Goal: Task Accomplishment & Management: Use online tool/utility

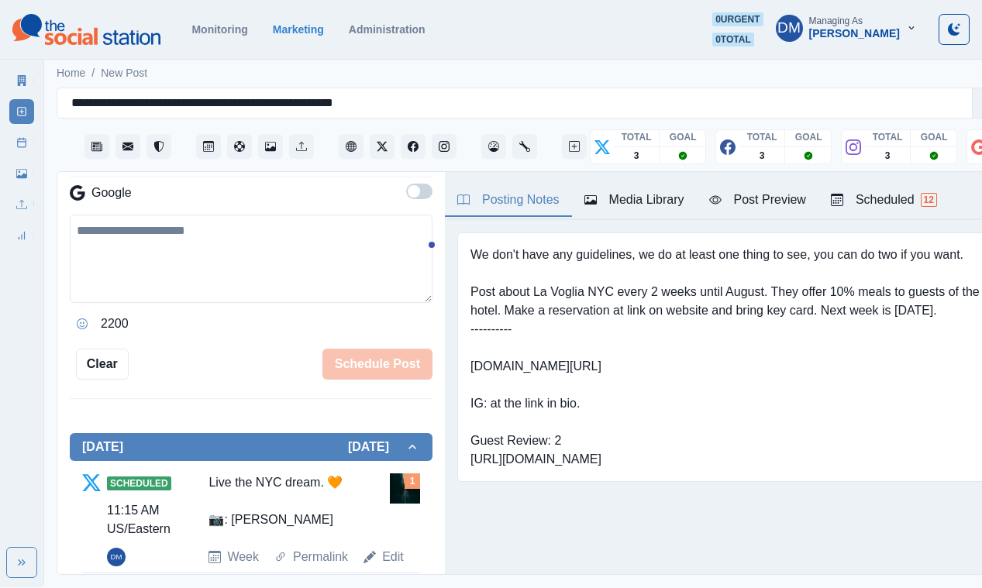
scroll to position [435, 0]
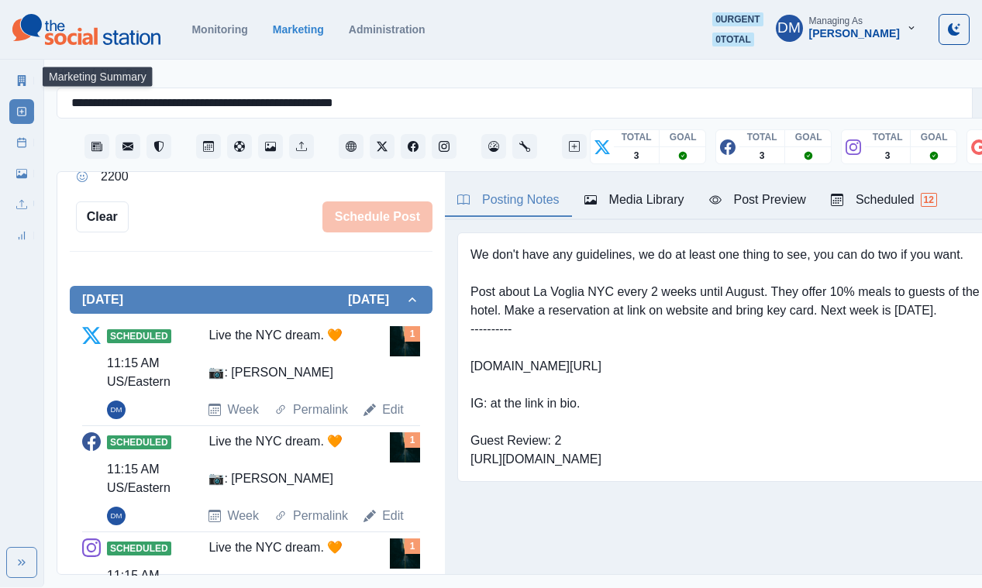
click at [19, 76] on icon at bounding box center [22, 80] width 9 height 11
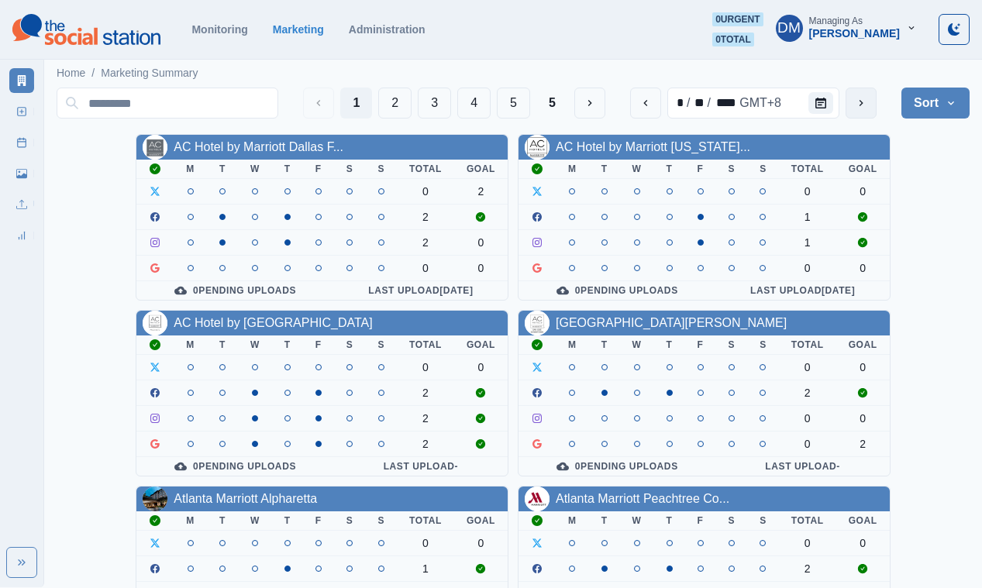
click at [867, 97] on icon "next" at bounding box center [861, 103] width 12 height 12
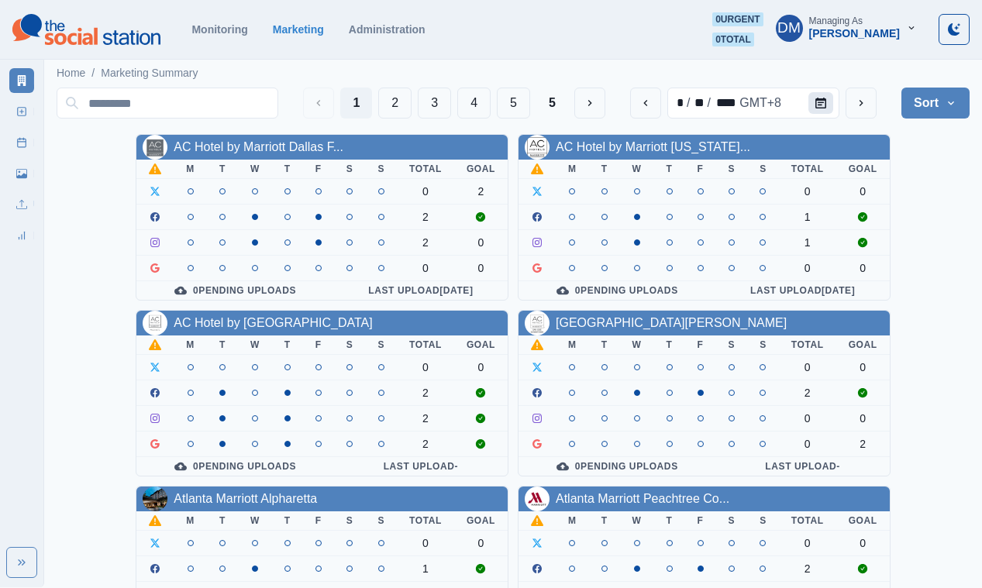
click at [833, 98] on button "Calendar" at bounding box center [820, 103] width 25 height 22
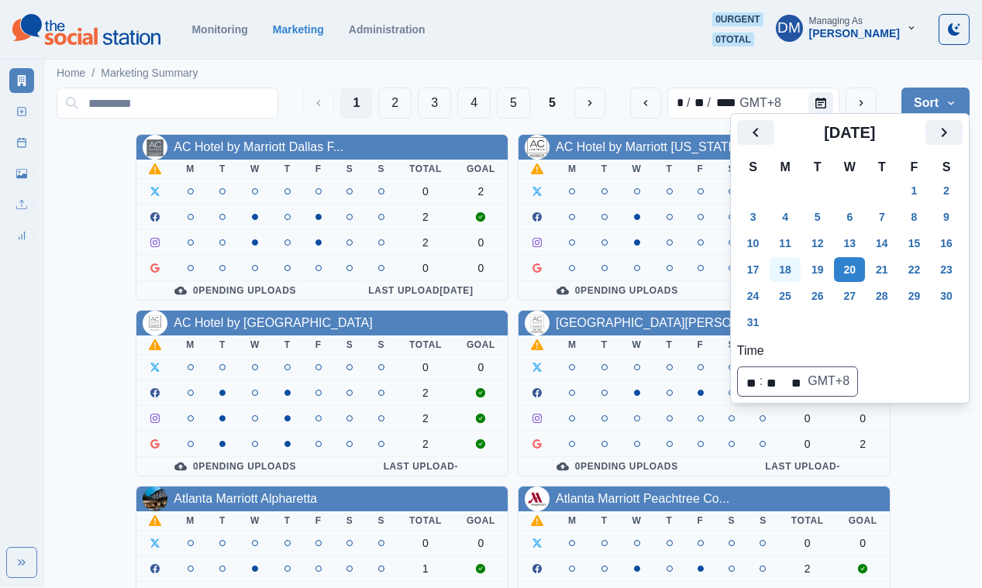
click at [771, 257] on button "18" at bounding box center [784, 269] width 31 height 25
click at [621, 60] on div "Home / Marketing Summary" at bounding box center [513, 69] width 938 height 26
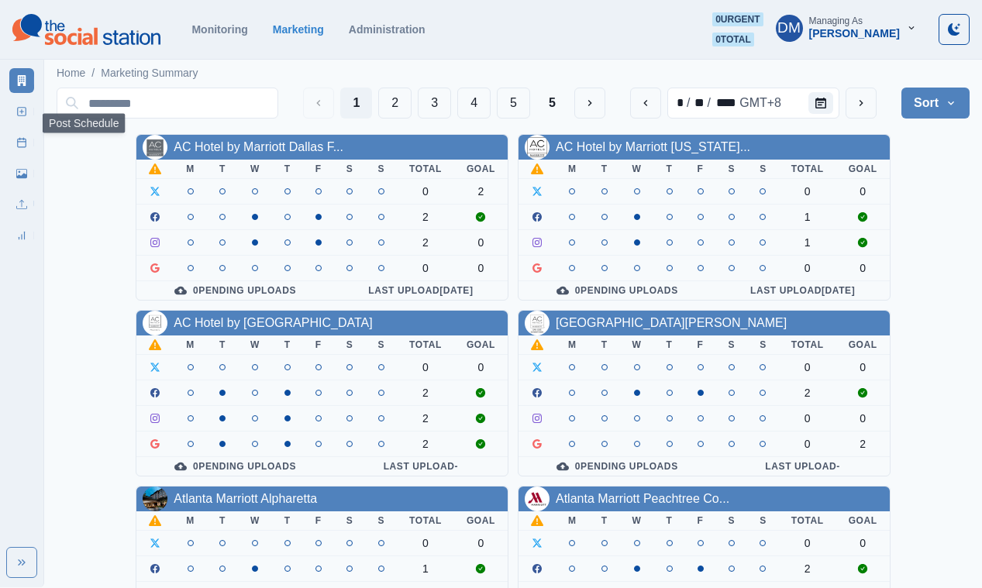
click at [27, 130] on link "Post Schedule" at bounding box center [21, 142] width 25 height 25
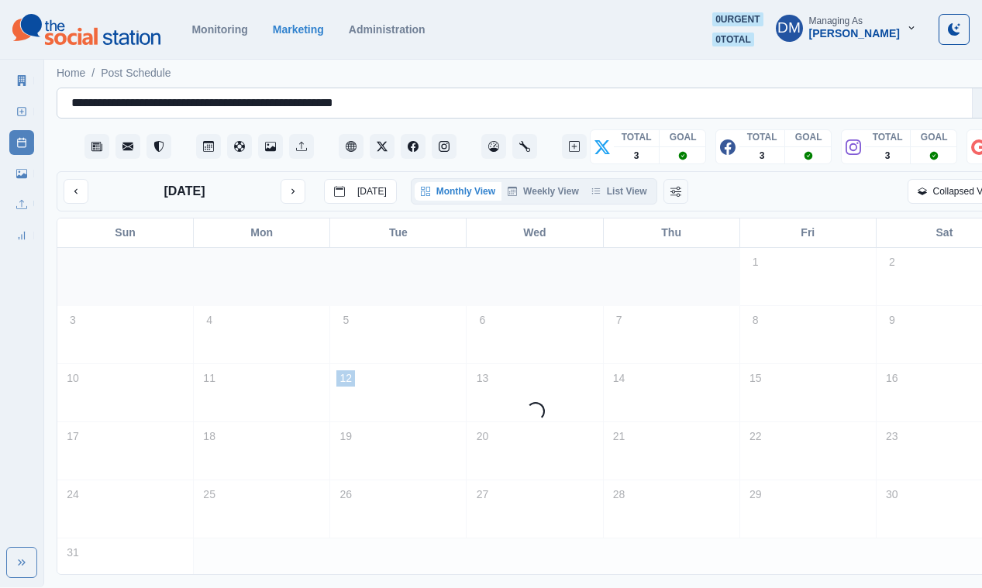
click at [174, 96] on input "**********" at bounding box center [237, 103] width 332 height 19
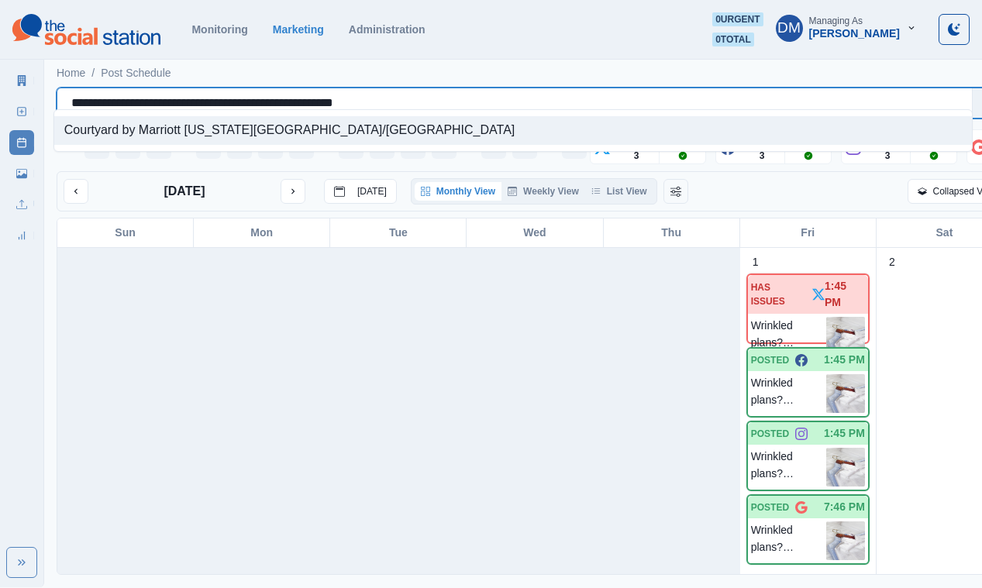
paste input "text"
type input "**********"
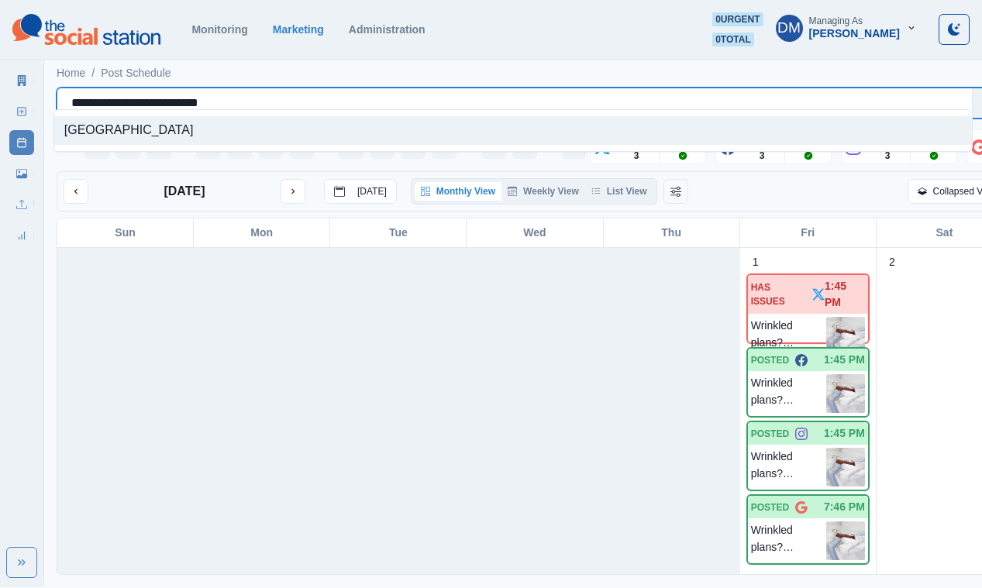
click at [223, 125] on div "[GEOGRAPHIC_DATA]" at bounding box center [512, 130] width 917 height 29
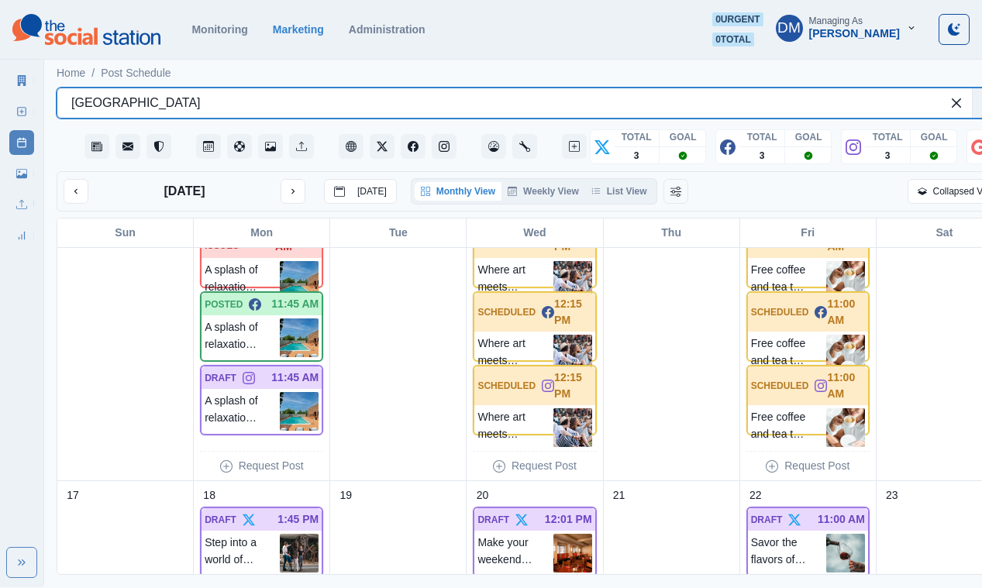
scroll to position [582, 0]
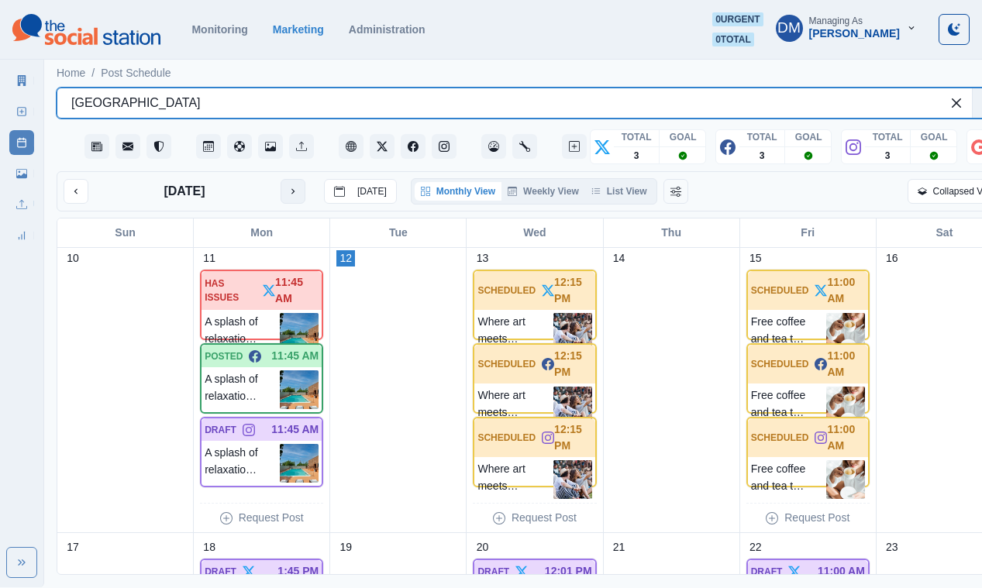
click at [287, 186] on icon "next month" at bounding box center [292, 191] width 11 height 11
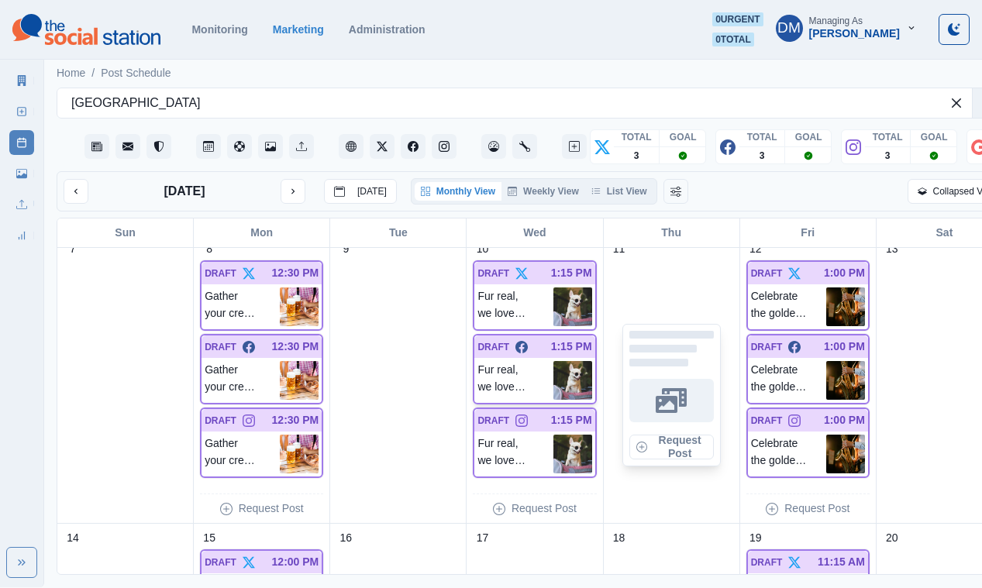
scroll to position [270, 0]
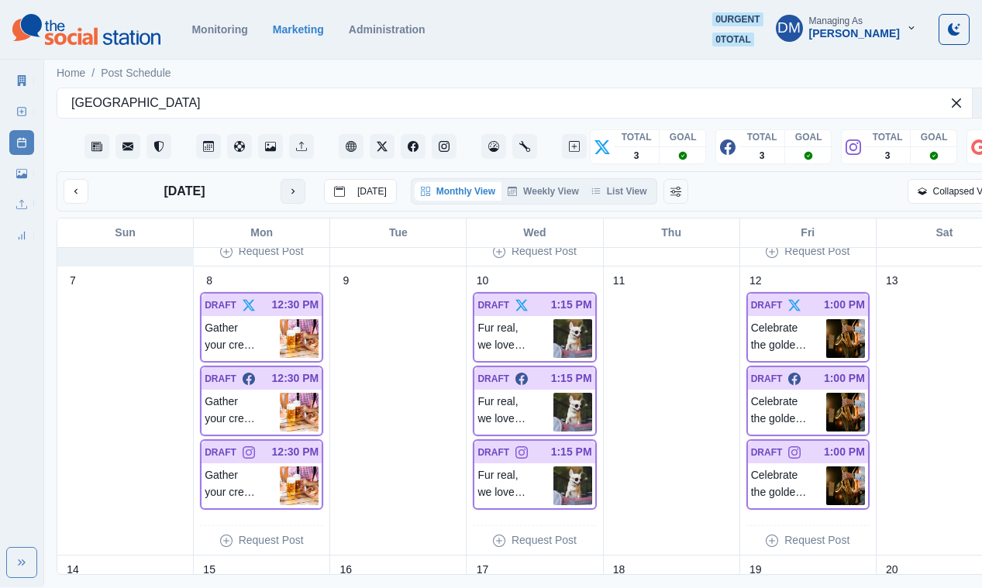
click at [280, 179] on button "next month" at bounding box center [292, 191] width 25 height 25
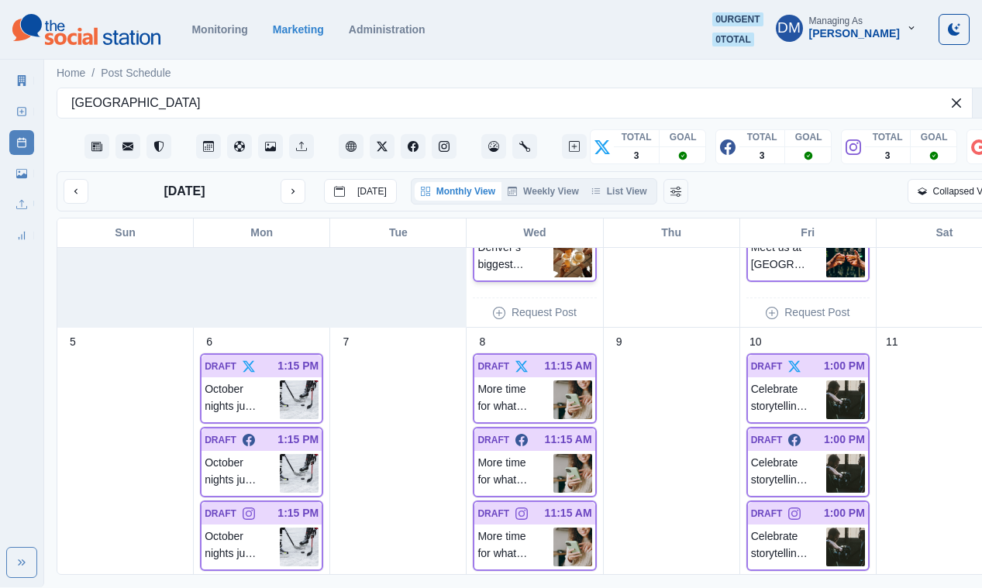
scroll to position [0, 0]
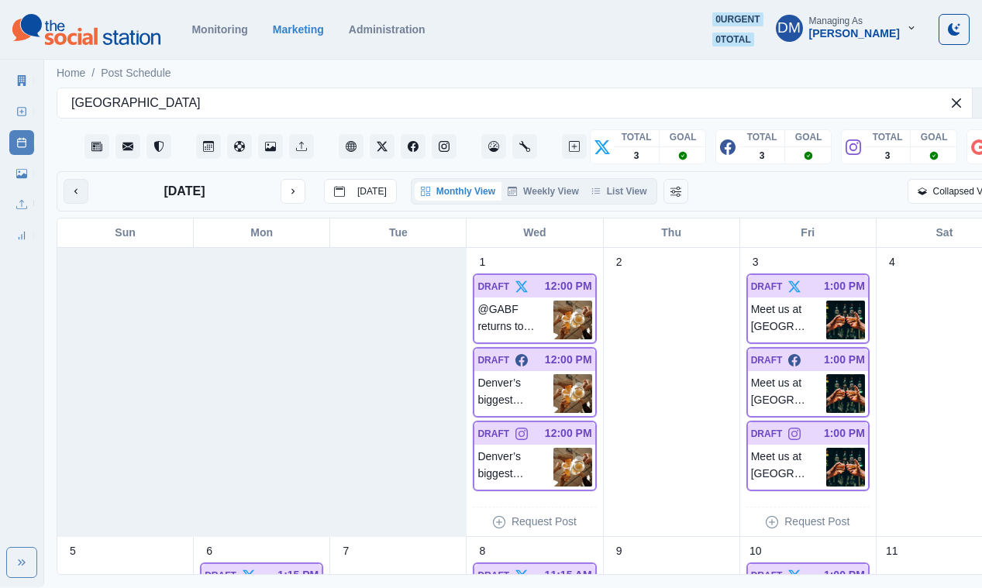
click at [70, 179] on button "previous month" at bounding box center [76, 191] width 25 height 25
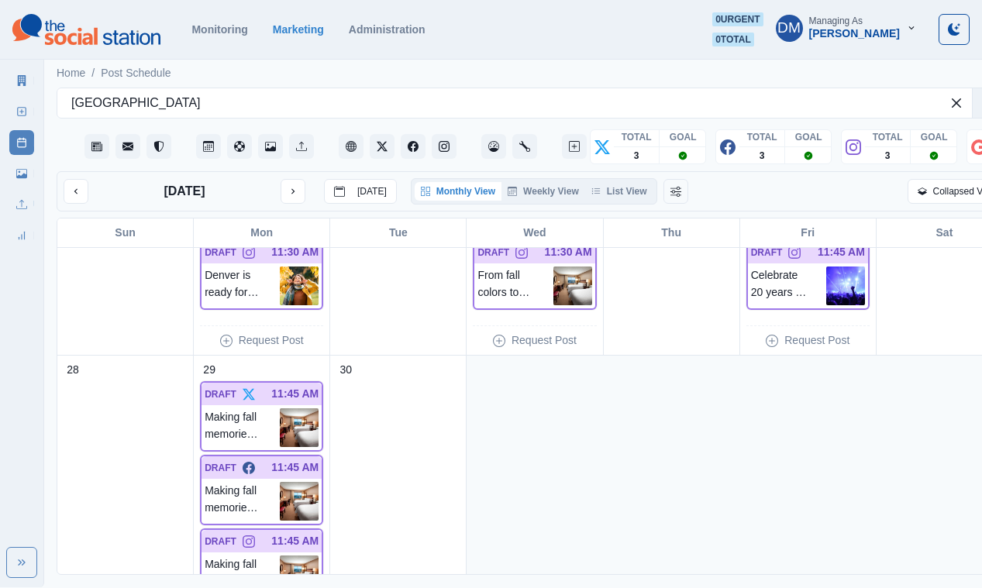
scroll to position [1119, 0]
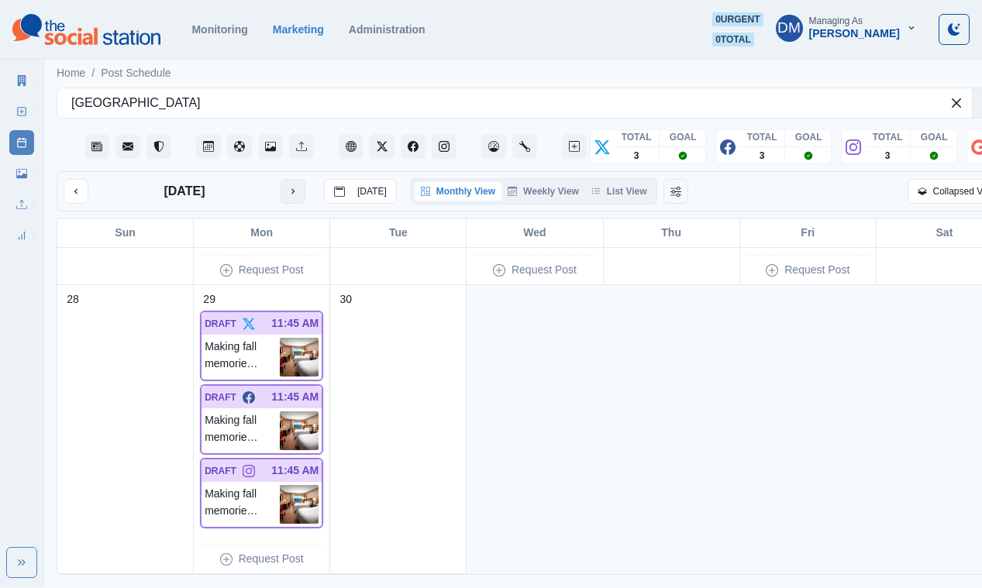
click at [280, 179] on button "next month" at bounding box center [292, 191] width 25 height 25
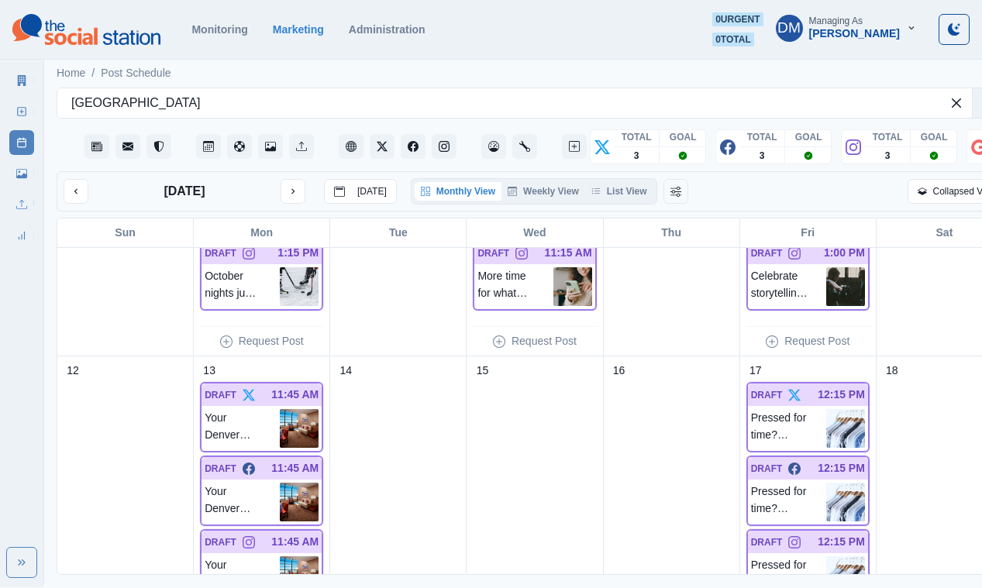
scroll to position [360, 0]
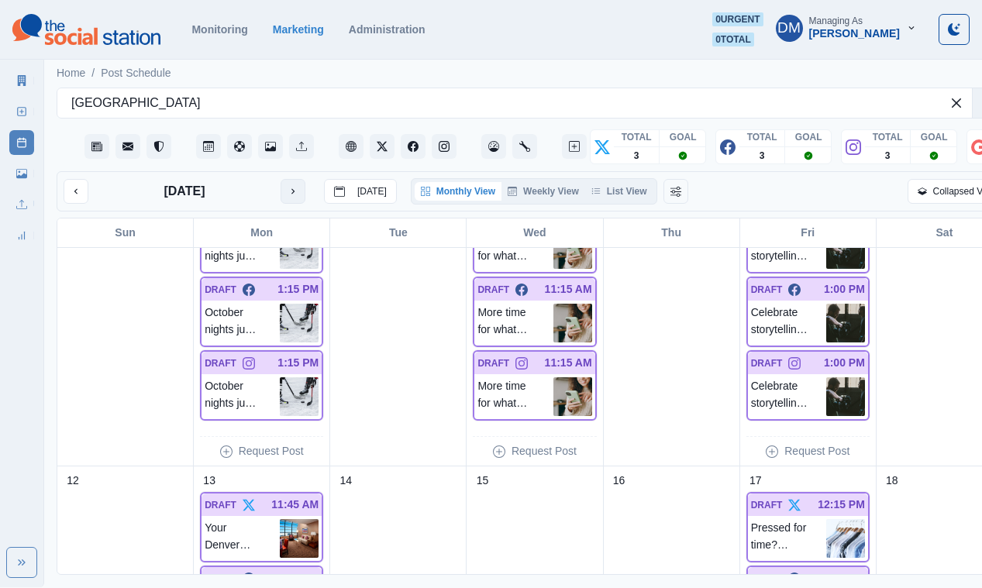
click at [287, 186] on icon "next month" at bounding box center [292, 191] width 11 height 11
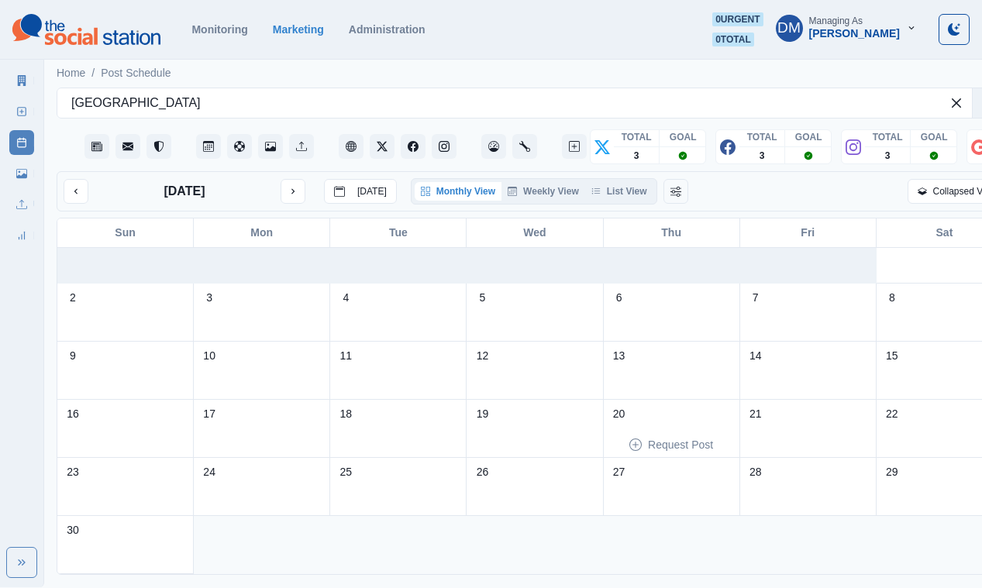
scroll to position [0, 0]
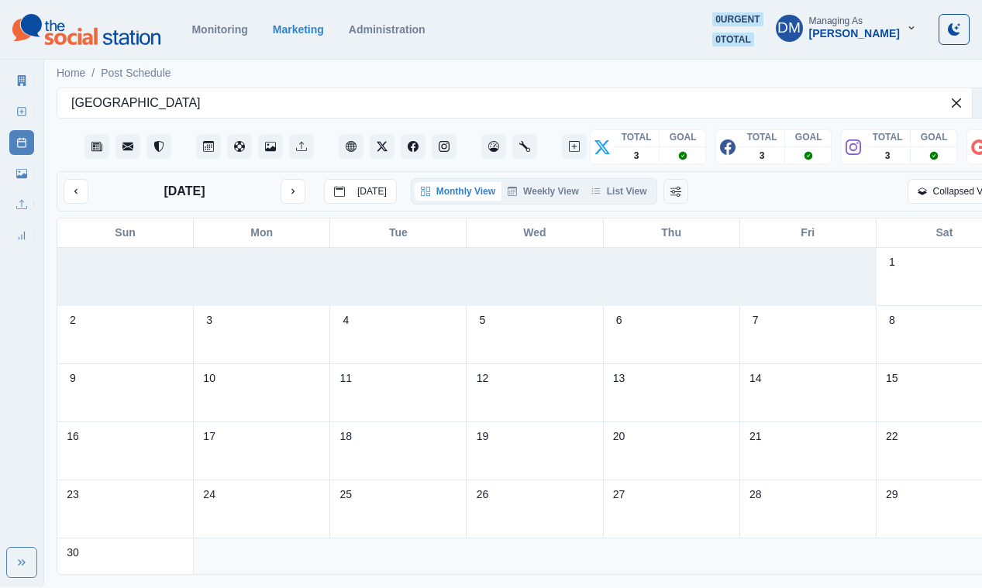
click at [976, 408] on main "Home / Post Schedule [GEOGRAPHIC_DATA] Hotel TOTAL GOAL 3 TOTAL GOAL 3 TOTAL GO…" at bounding box center [535, 322] width 982 height 532
click at [74, 179] on button "previous month" at bounding box center [76, 191] width 25 height 25
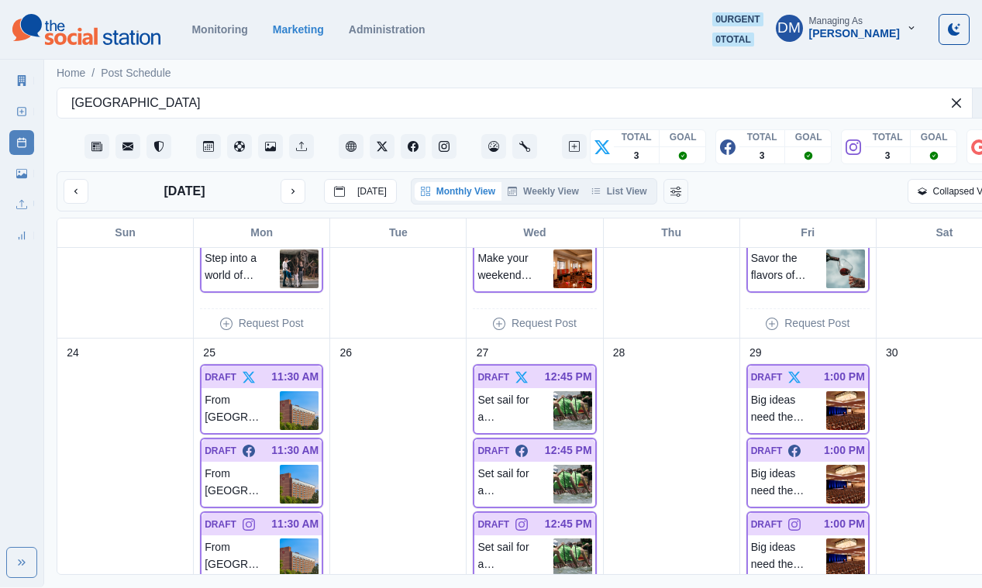
scroll to position [1077, 0]
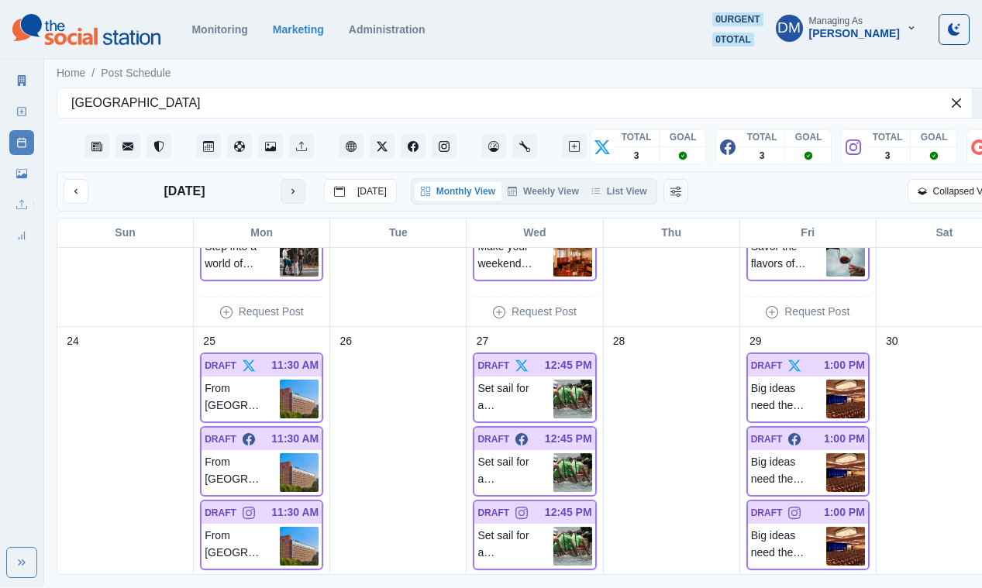
click at [287, 186] on icon "next month" at bounding box center [292, 191] width 11 height 11
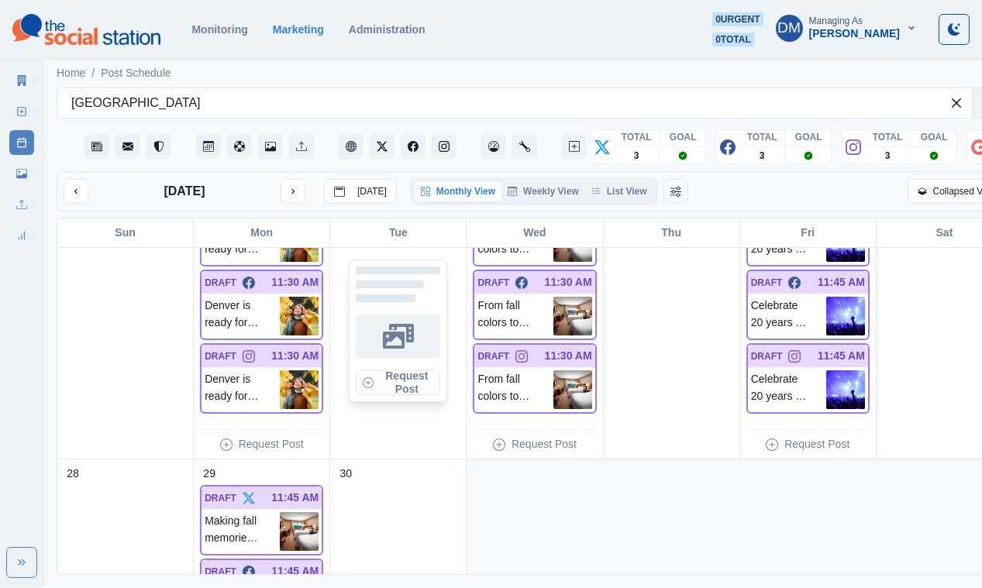
scroll to position [930, 0]
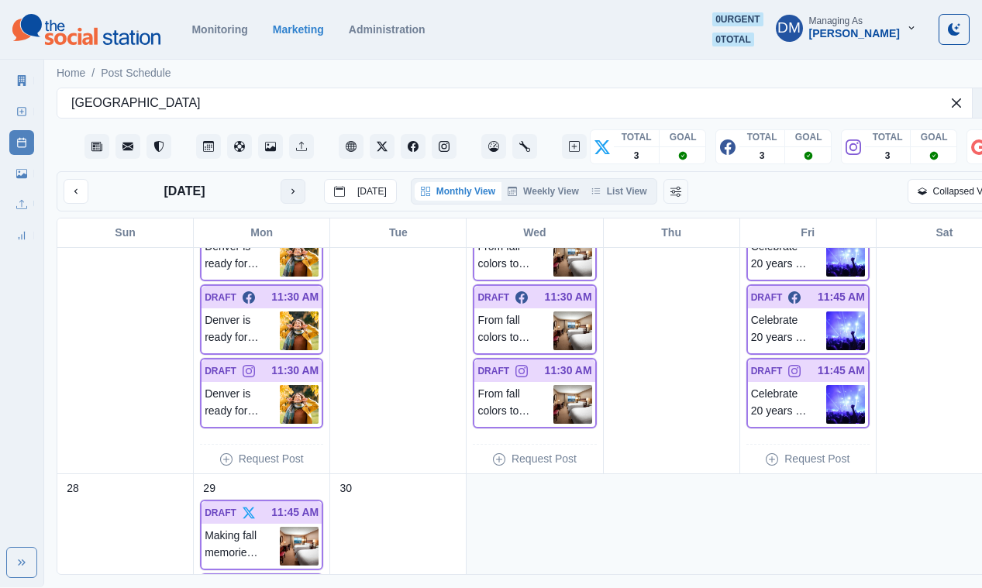
click at [291, 189] on icon "next month" at bounding box center [292, 191] width 3 height 5
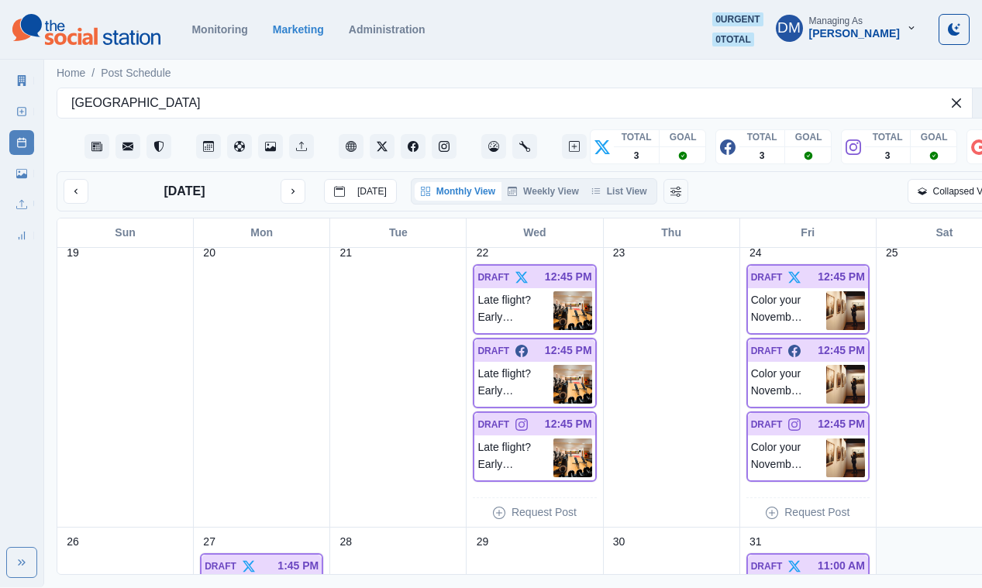
scroll to position [829, 0]
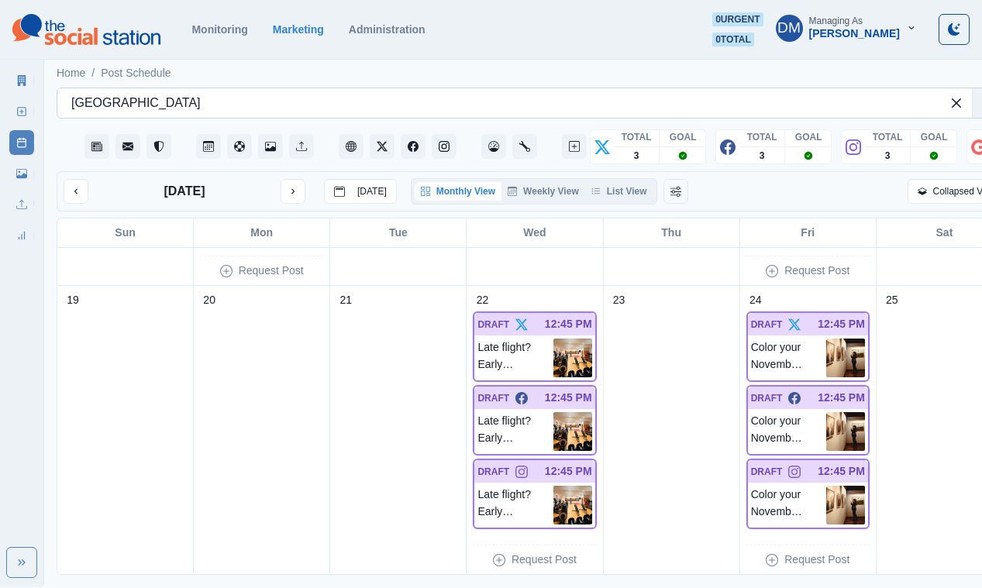
click at [241, 92] on div at bounding box center [498, 103] width 855 height 22
click at [362, 244] on div "Request Post" at bounding box center [397, 157] width 123 height 276
click at [569, 141] on icon "Create New Post" at bounding box center [574, 146] width 11 height 11
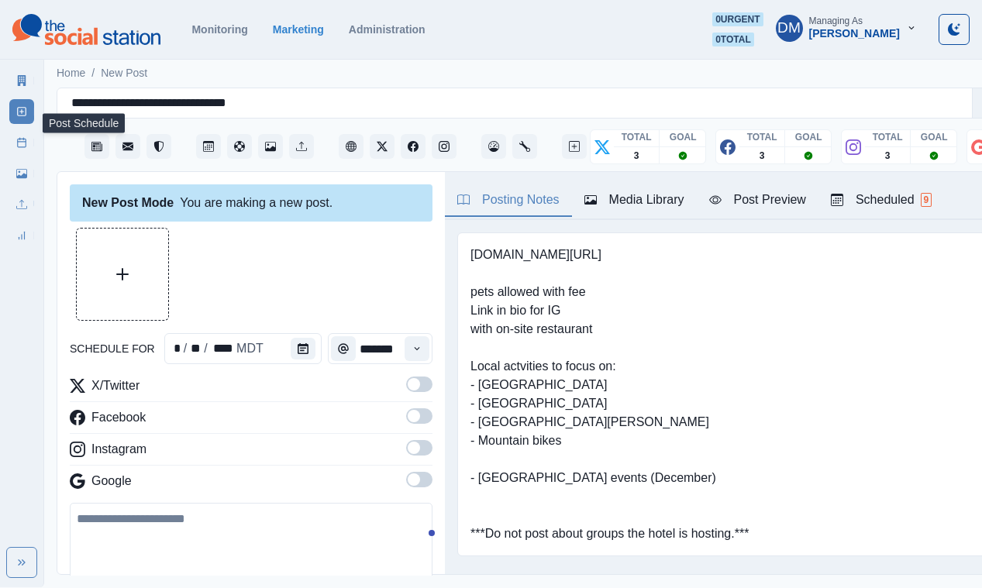
click at [19, 137] on icon at bounding box center [21, 142] width 11 height 11
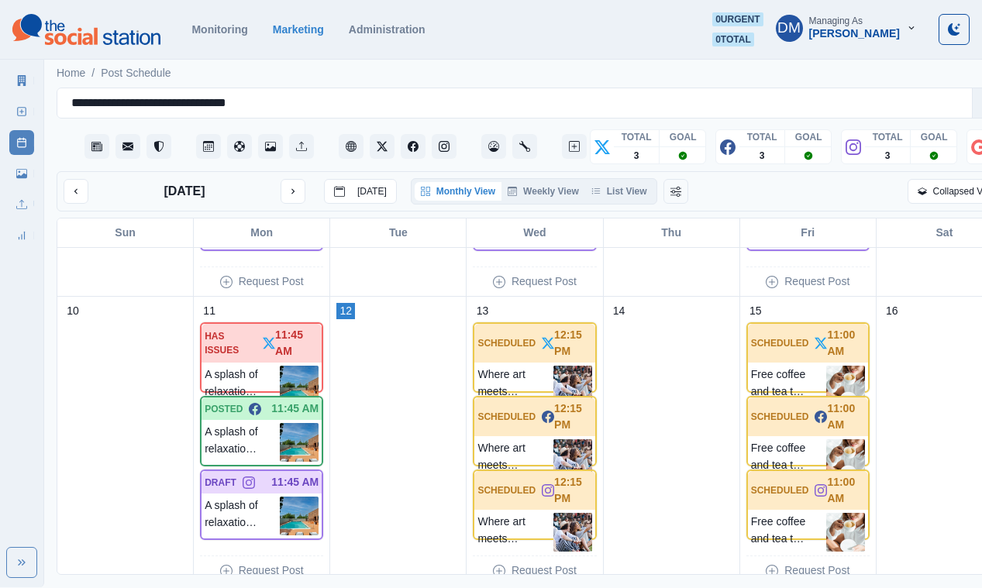
scroll to position [170, 0]
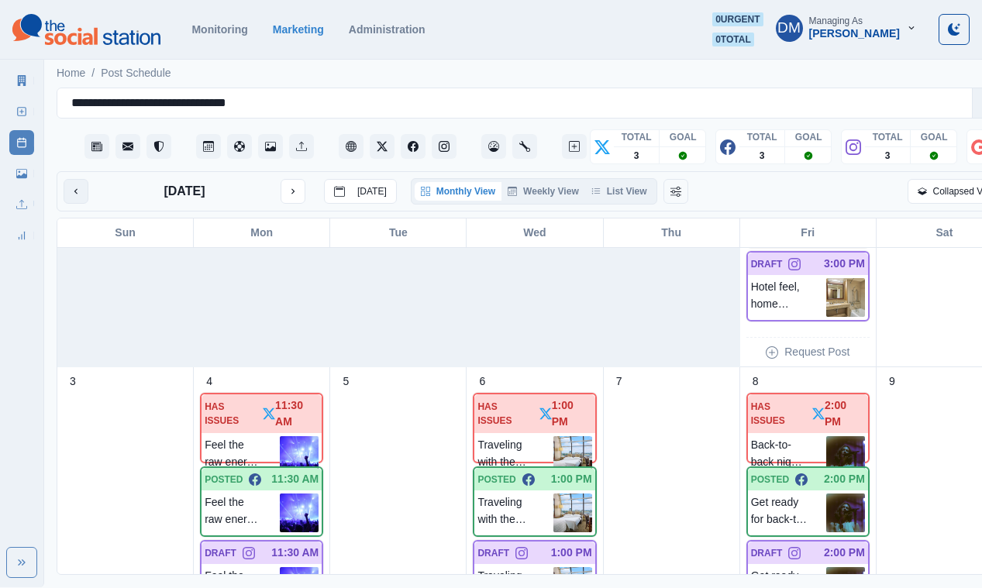
click at [67, 179] on button "previous month" at bounding box center [76, 191] width 25 height 25
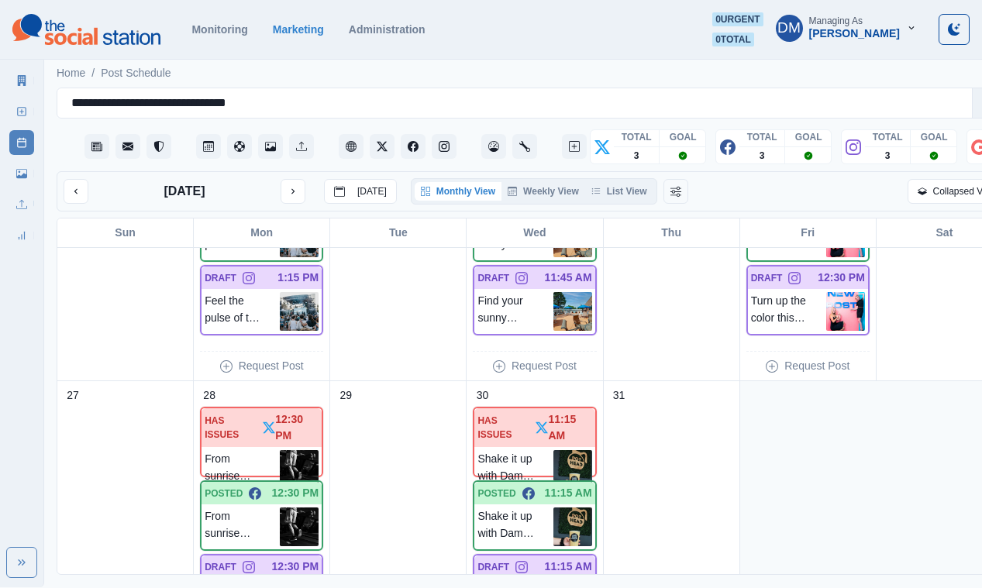
scroll to position [1046, 0]
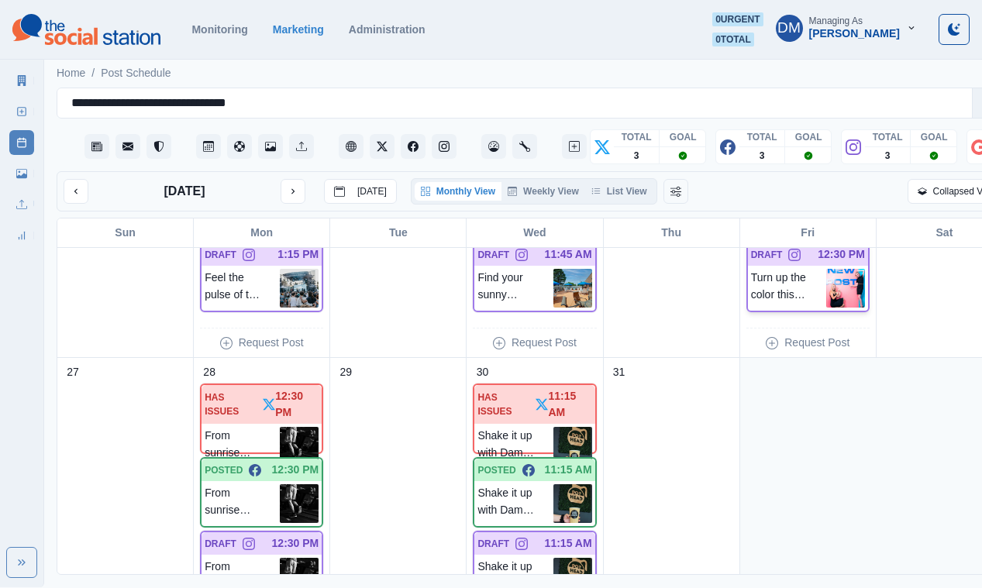
click at [826, 269] on img at bounding box center [845, 288] width 39 height 39
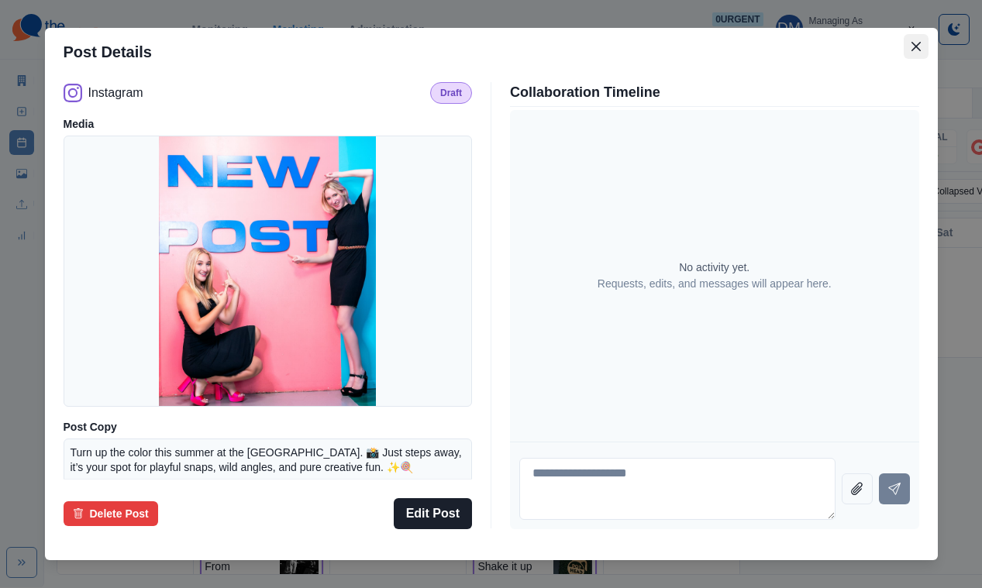
click at [911, 51] on icon "Close" at bounding box center [915, 46] width 9 height 9
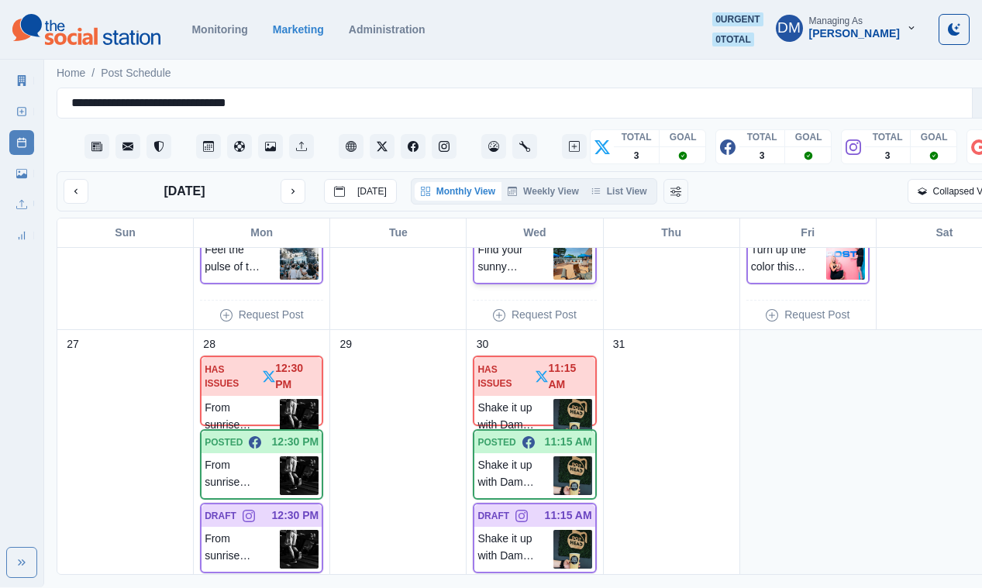
scroll to position [1119, 0]
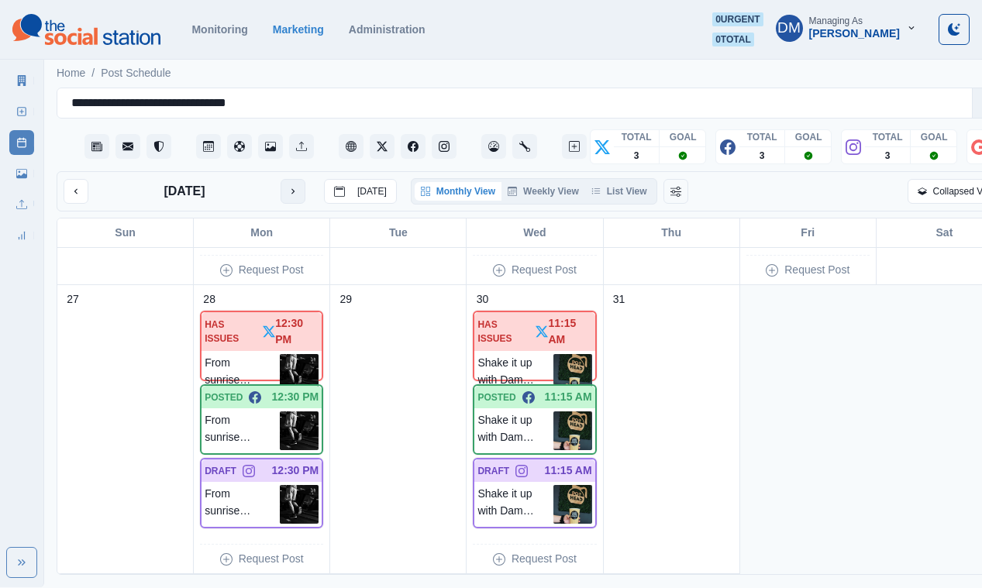
click at [287, 186] on icon "next month" at bounding box center [292, 191] width 11 height 11
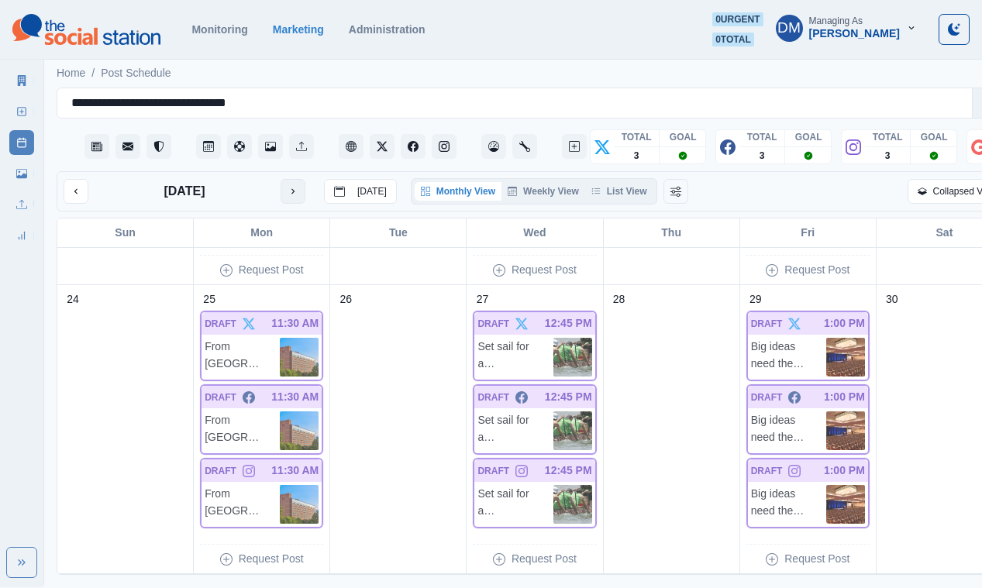
scroll to position [1408, 0]
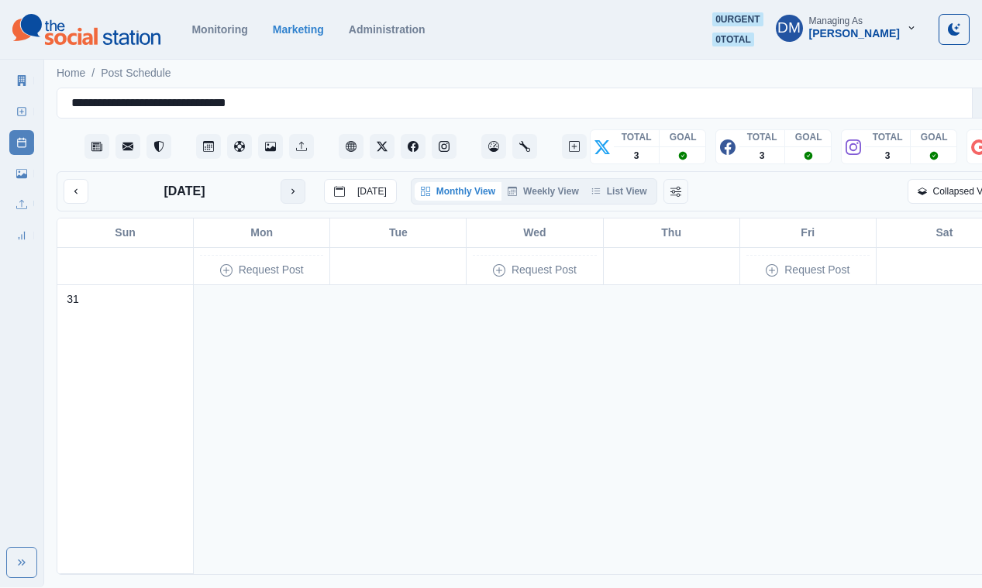
click at [287, 186] on icon "next month" at bounding box center [292, 191] width 11 height 11
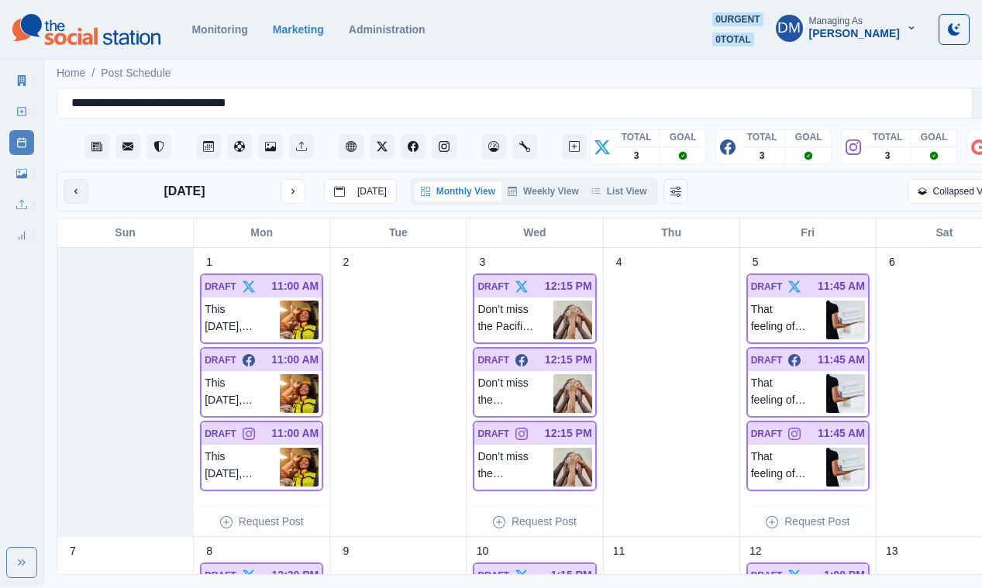
click at [71, 186] on icon "previous month" at bounding box center [76, 191] width 11 height 11
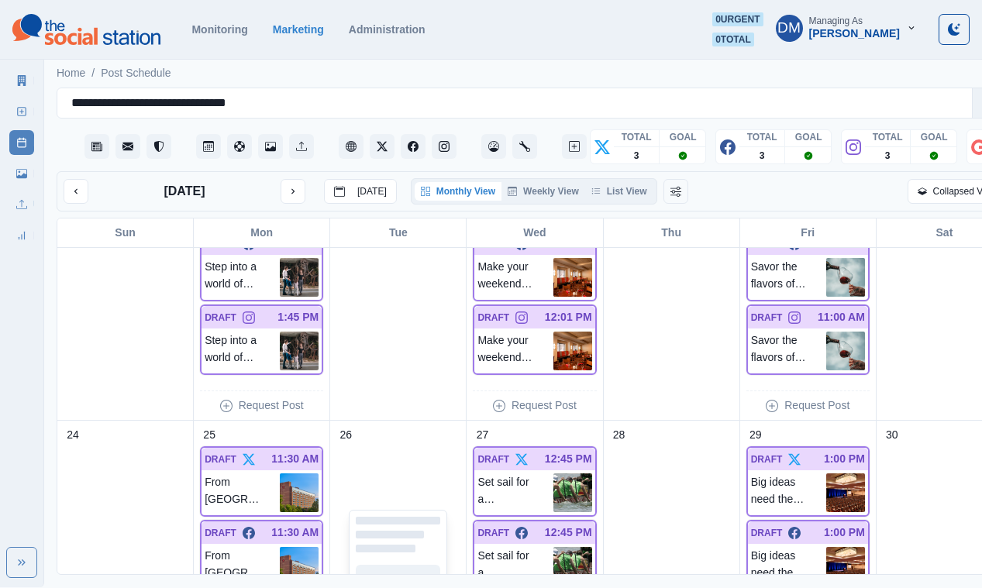
scroll to position [984, 0]
click at [826, 331] on img at bounding box center [845, 350] width 39 height 39
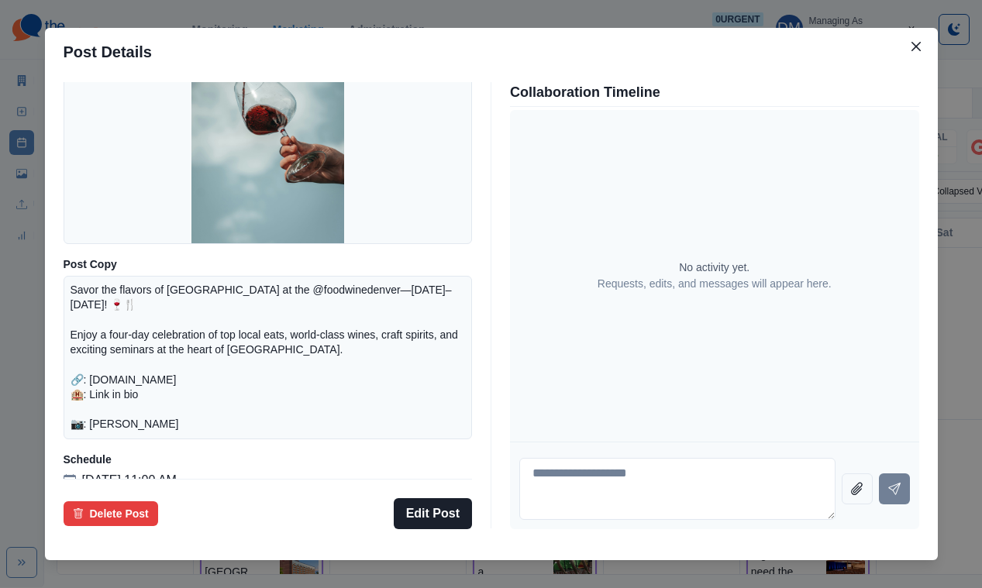
scroll to position [203, 0]
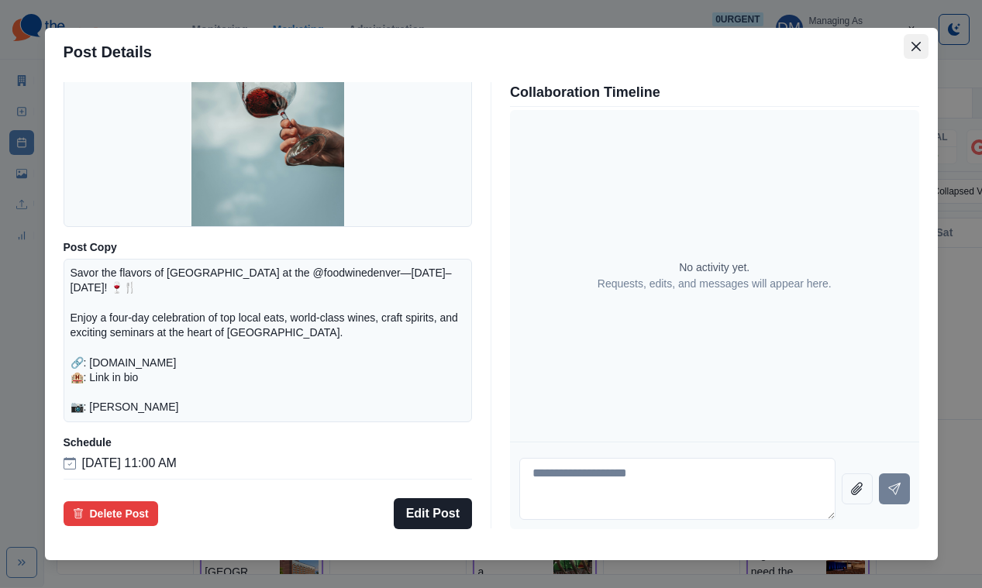
click at [911, 51] on icon "Close" at bounding box center [915, 46] width 9 height 9
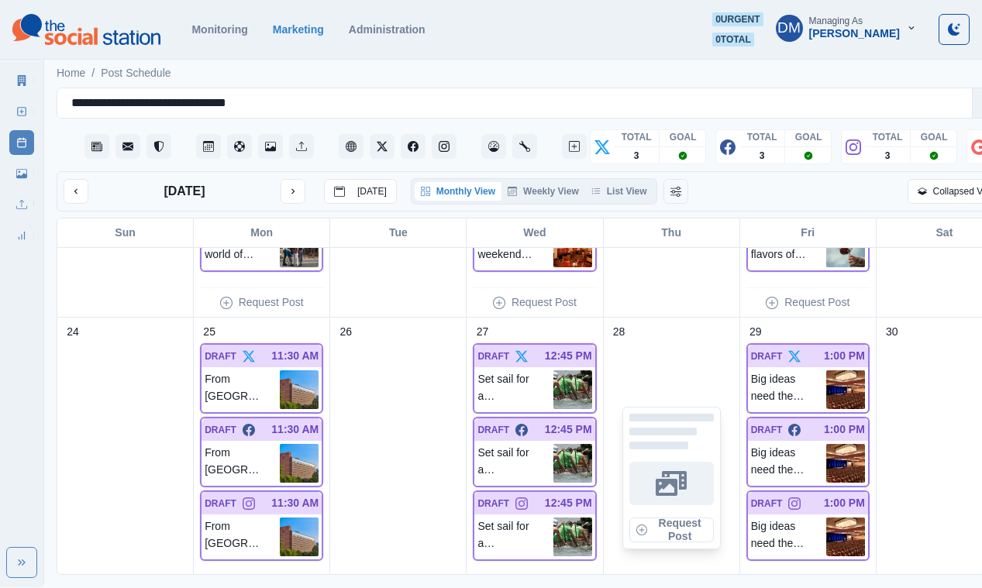
scroll to position [1090, 0]
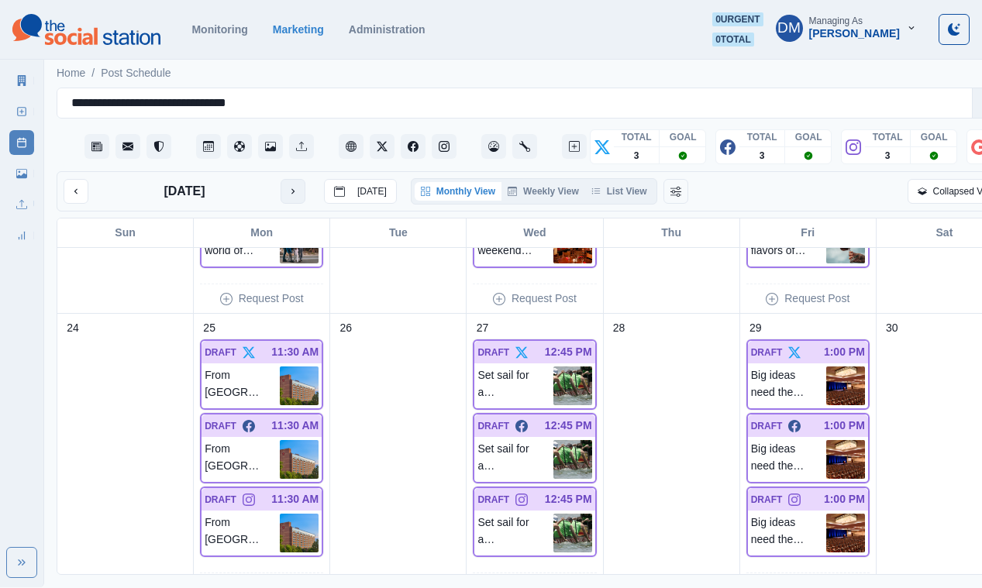
click at [280, 179] on button "next month" at bounding box center [292, 191] width 25 height 25
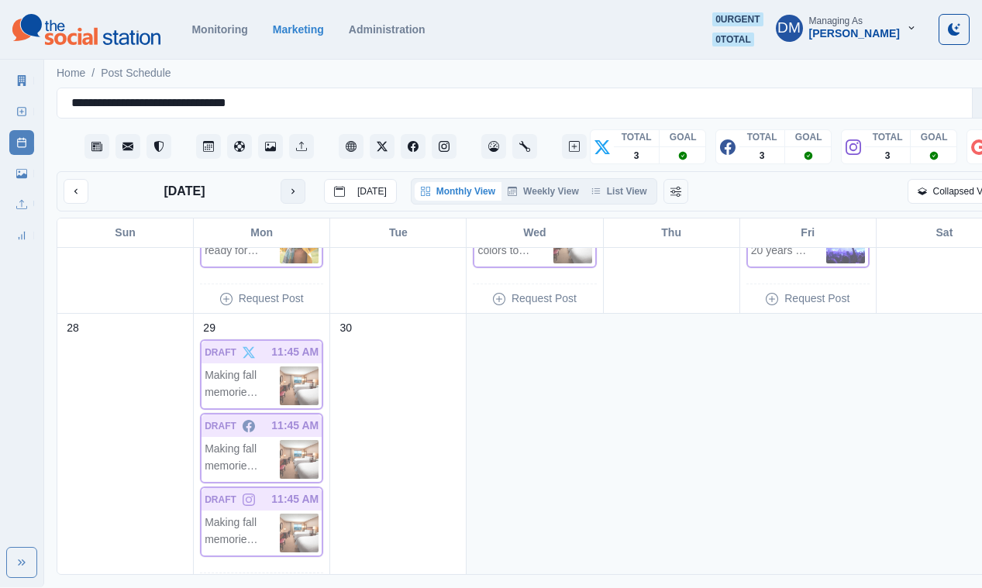
scroll to position [801, 0]
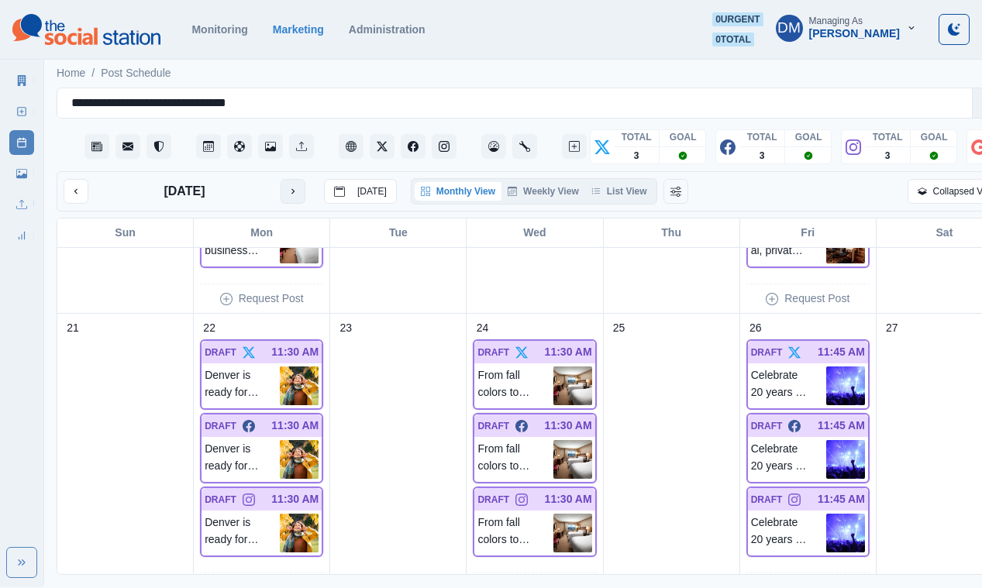
click at [280, 179] on button "next month" at bounding box center [292, 191] width 25 height 25
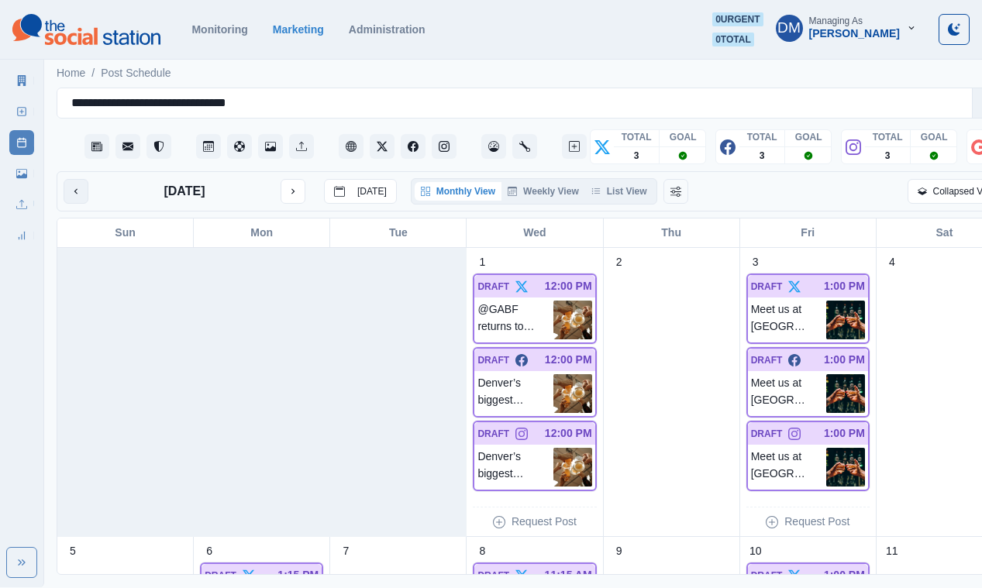
click at [76, 179] on button "previous month" at bounding box center [76, 191] width 25 height 25
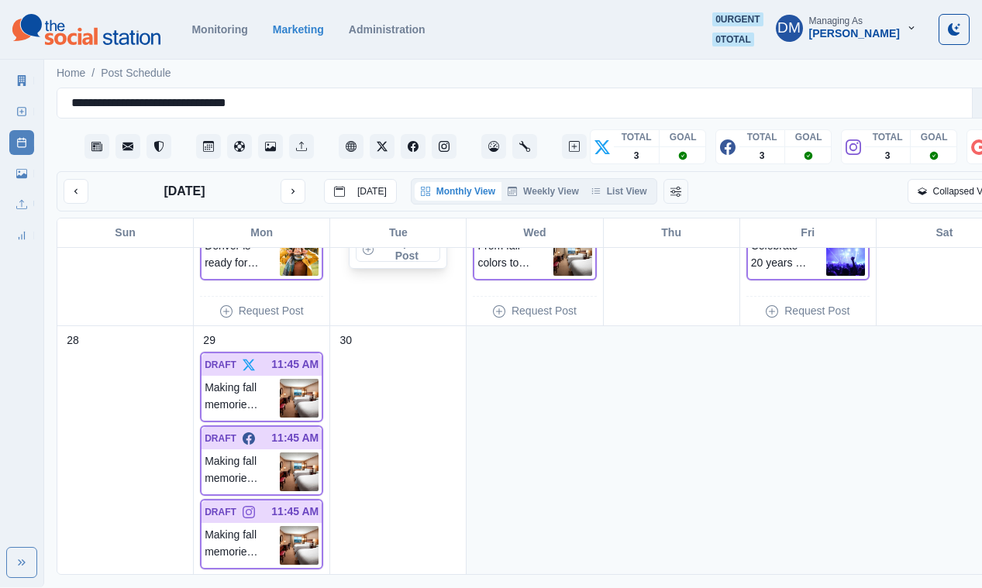
scroll to position [1081, 0]
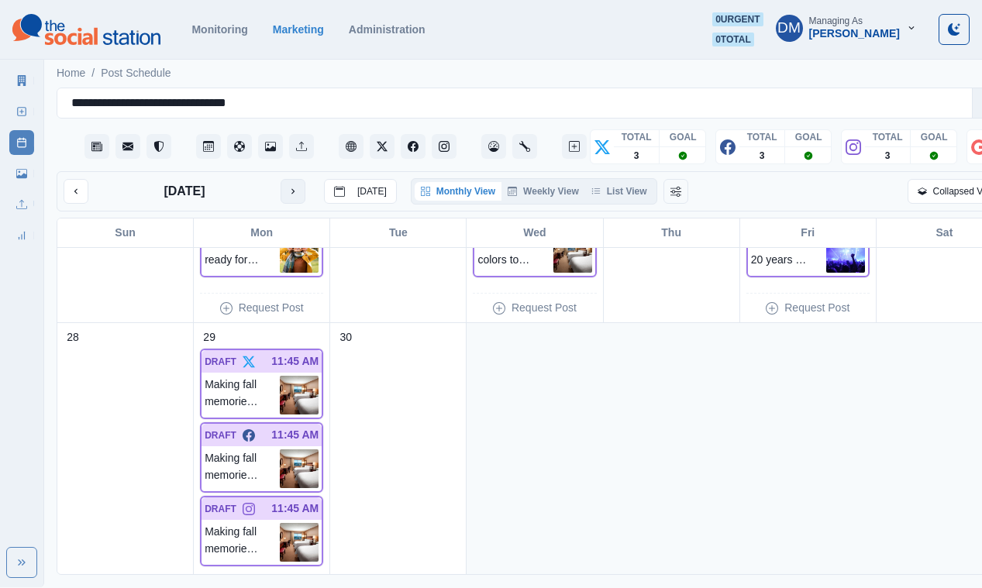
click at [280, 179] on button "next month" at bounding box center [292, 191] width 25 height 25
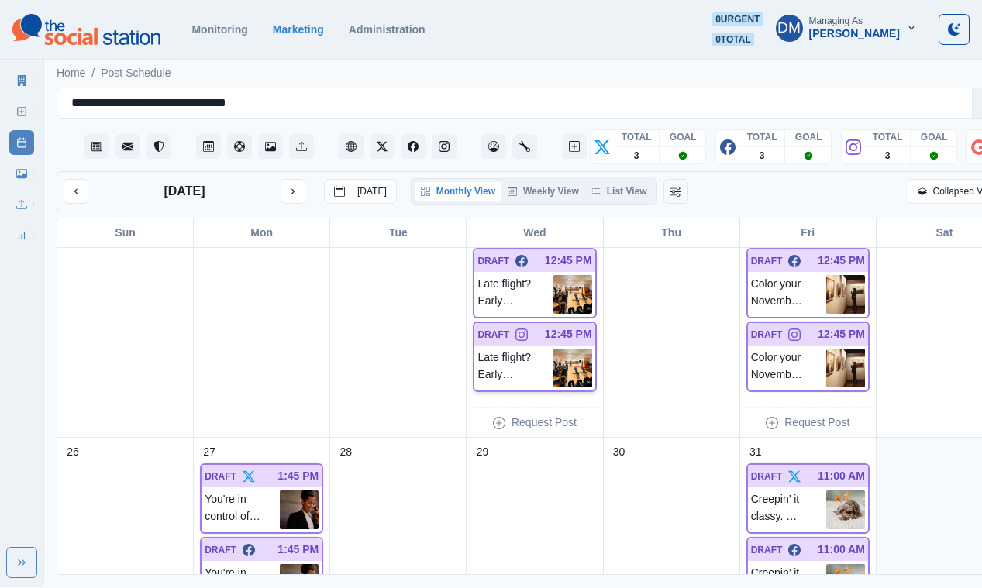
scroll to position [1119, 0]
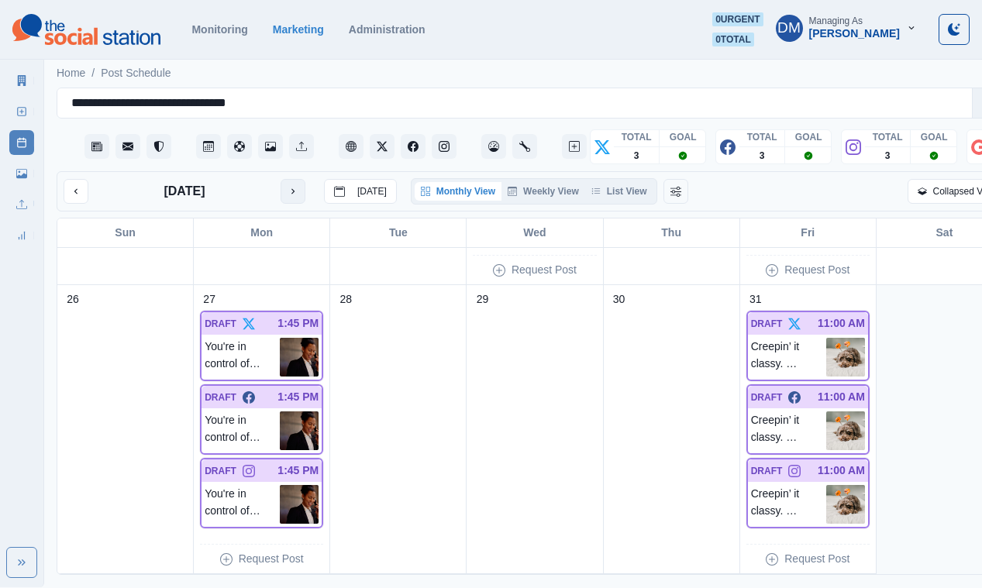
click at [287, 186] on icon "next month" at bounding box center [292, 191] width 11 height 11
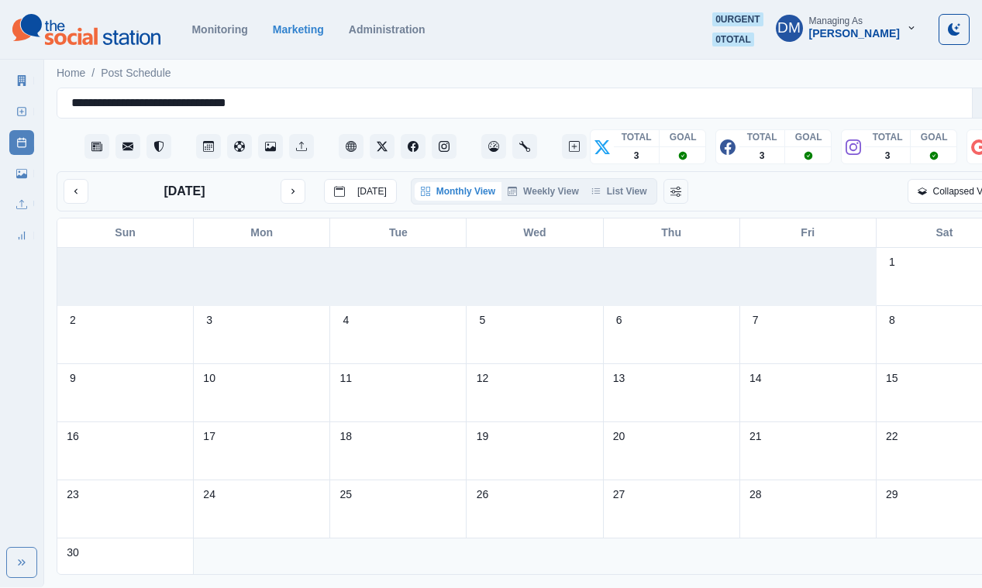
scroll to position [22, 0]
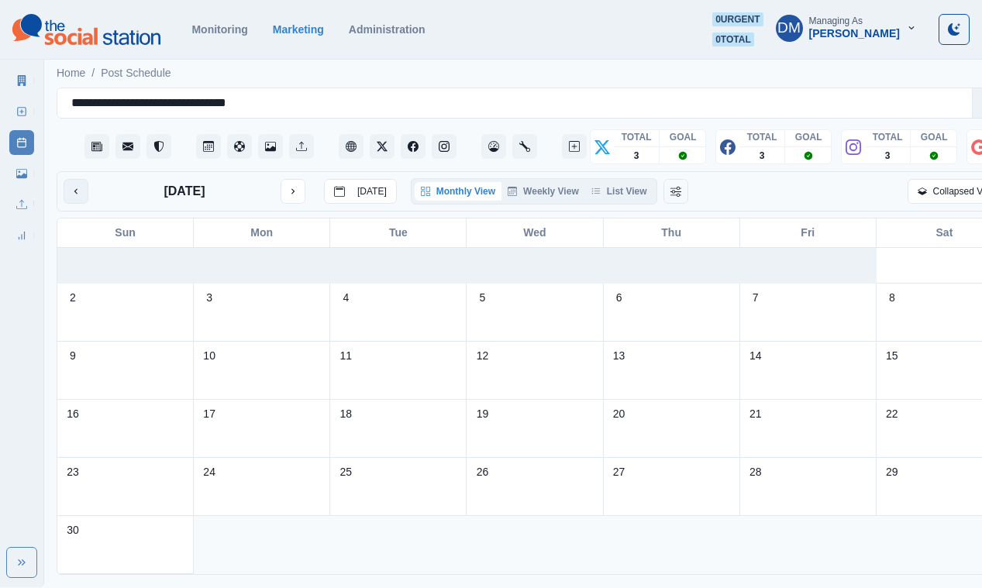
click at [71, 186] on icon "previous month" at bounding box center [76, 191] width 11 height 11
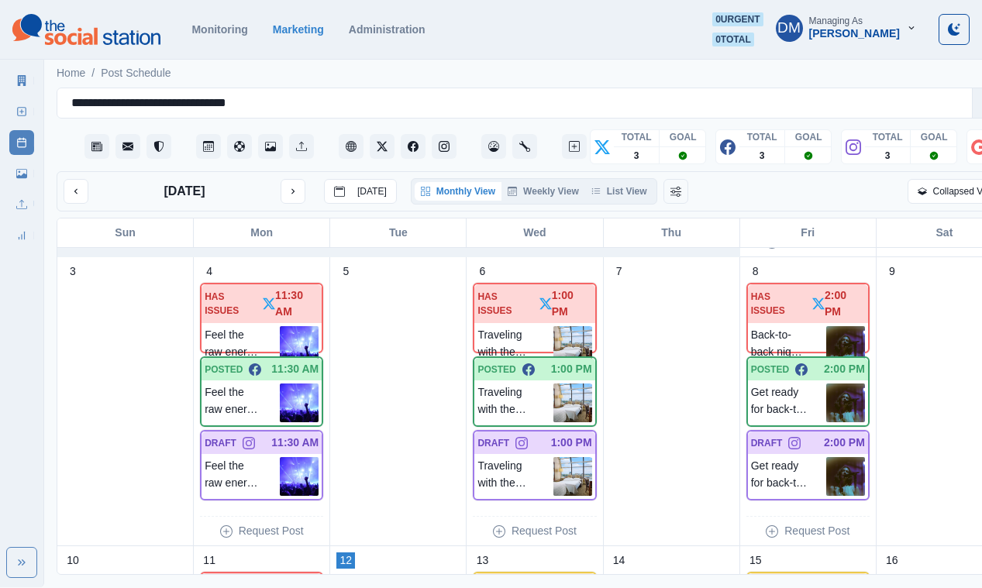
scroll to position [365, 0]
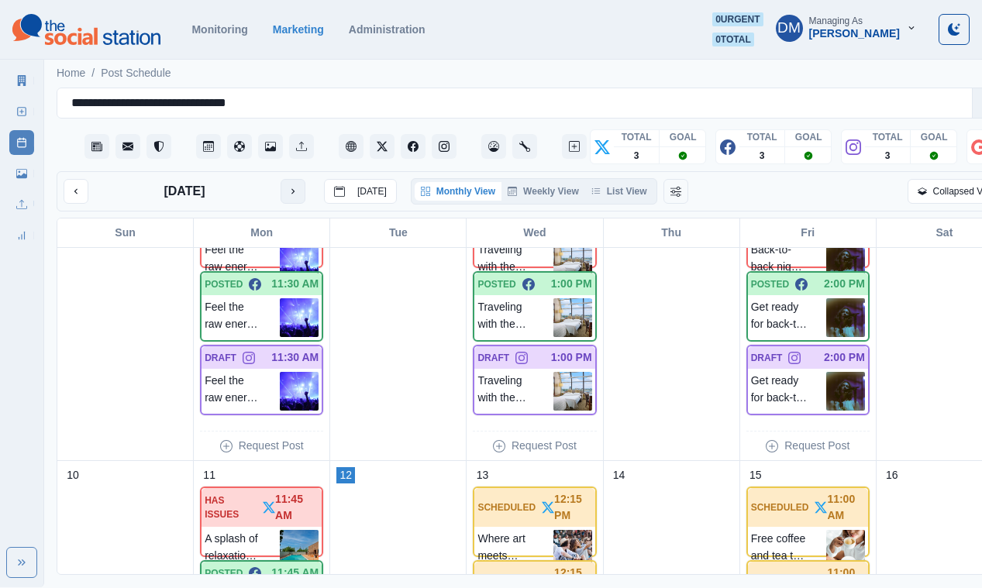
click at [287, 186] on icon "next month" at bounding box center [292, 191] width 11 height 11
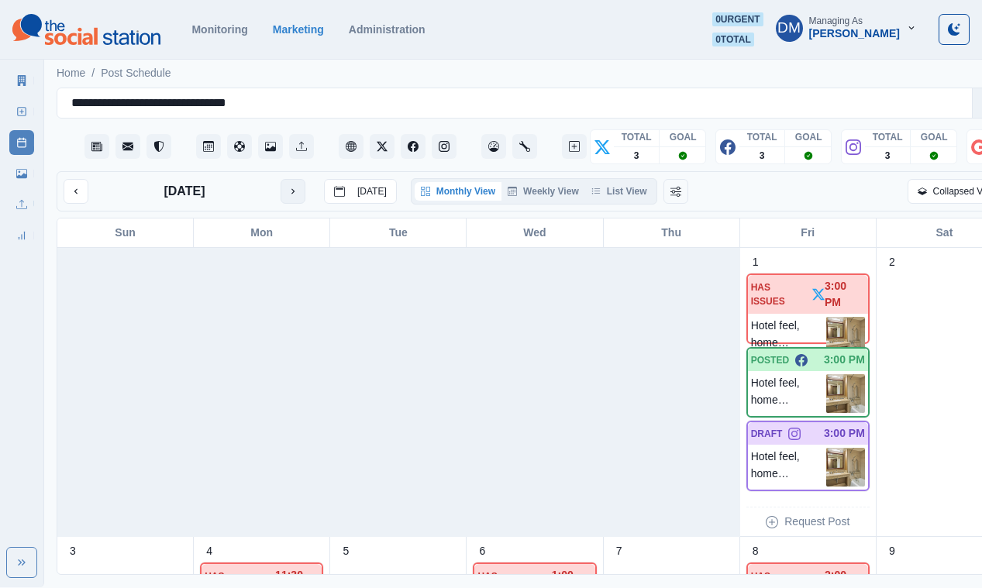
click at [287, 186] on icon "next month" at bounding box center [292, 191] width 11 height 11
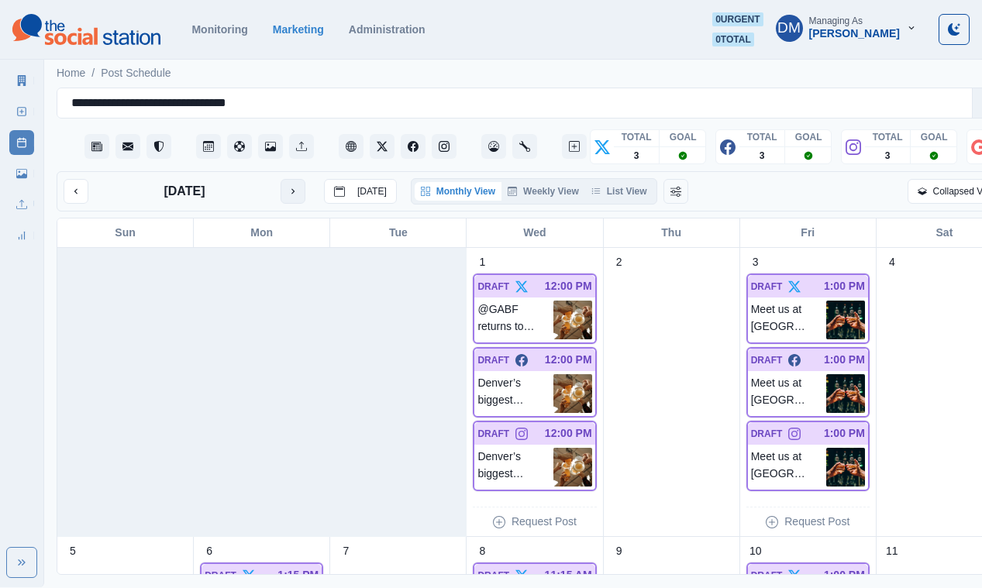
click at [287, 186] on icon "next month" at bounding box center [292, 191] width 11 height 11
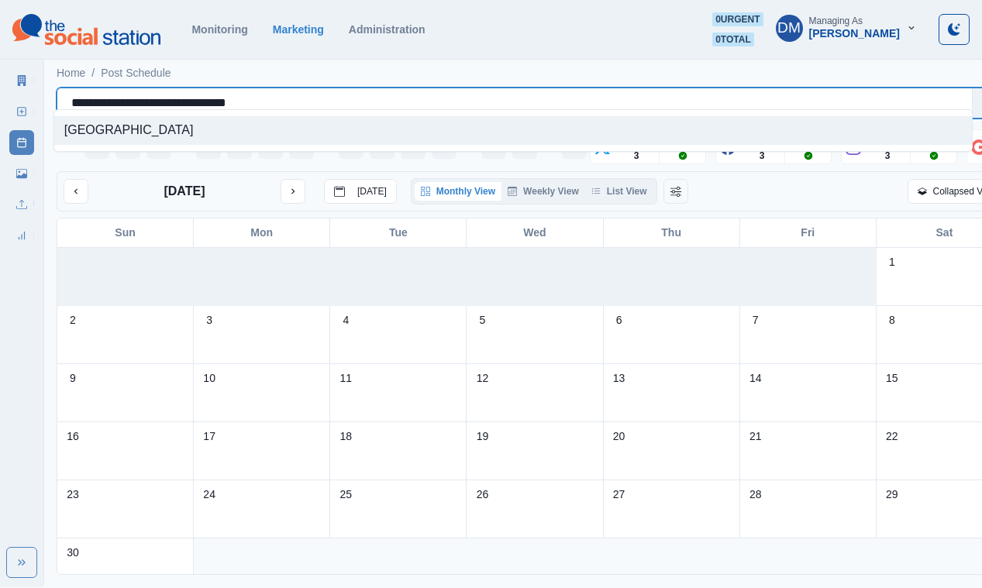
click at [239, 95] on div "**********" at bounding box center [514, 103] width 886 height 22
paste input "**********"
type input "**********"
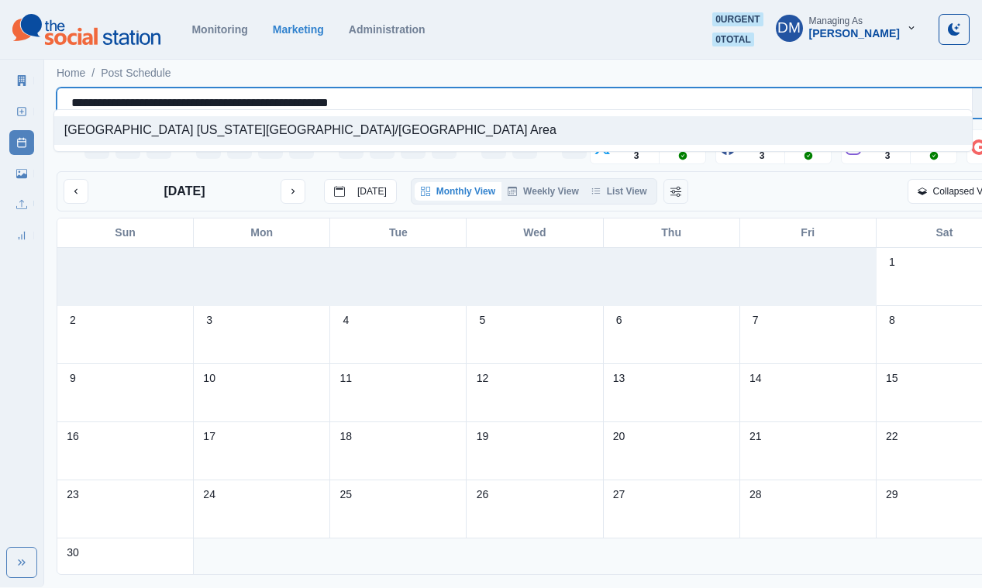
click at [253, 122] on div "[GEOGRAPHIC_DATA] [US_STATE][GEOGRAPHIC_DATA]/[GEOGRAPHIC_DATA] Area" at bounding box center [512, 130] width 917 height 29
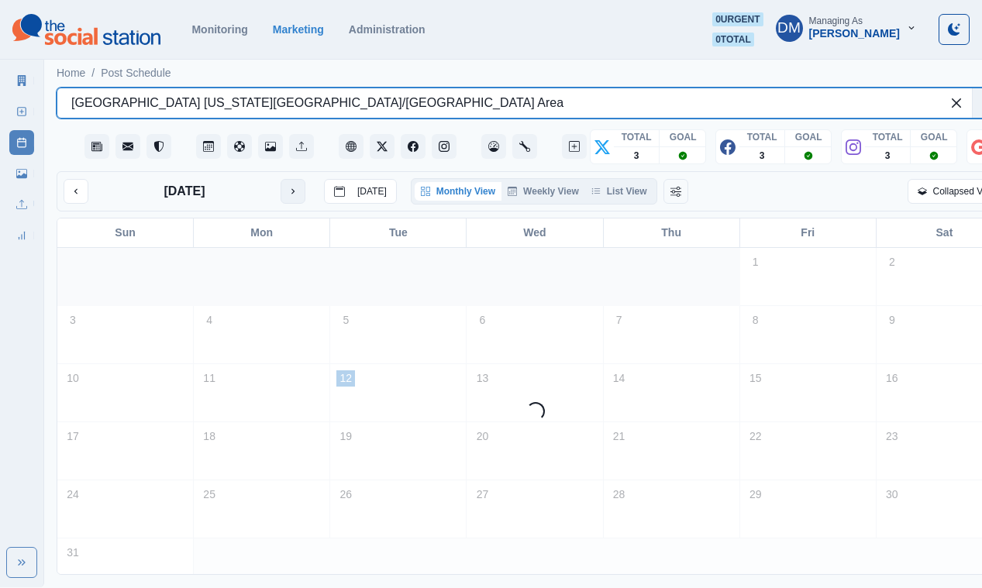
click at [287, 186] on icon "next month" at bounding box center [292, 191] width 11 height 11
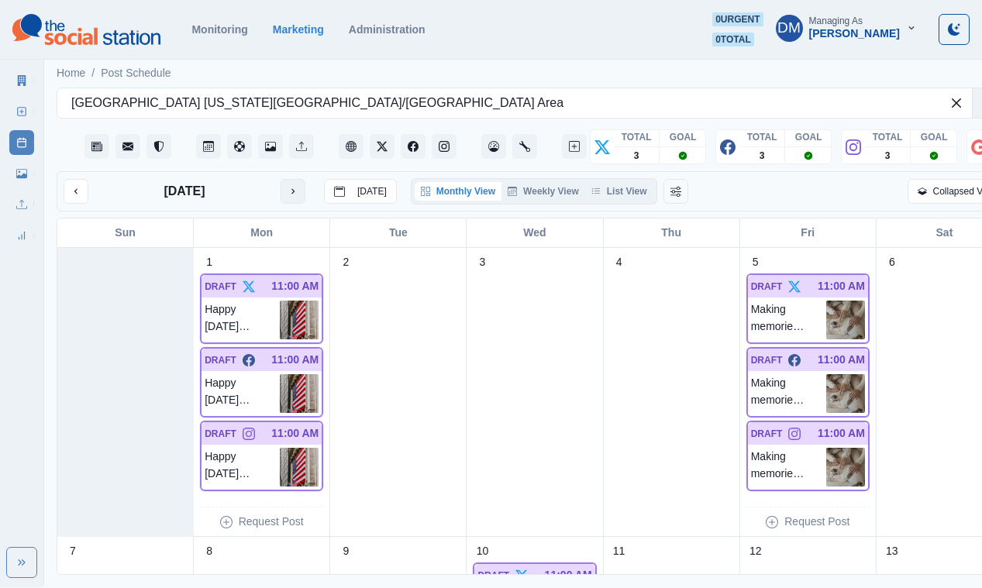
click at [287, 186] on icon "next month" at bounding box center [292, 191] width 11 height 11
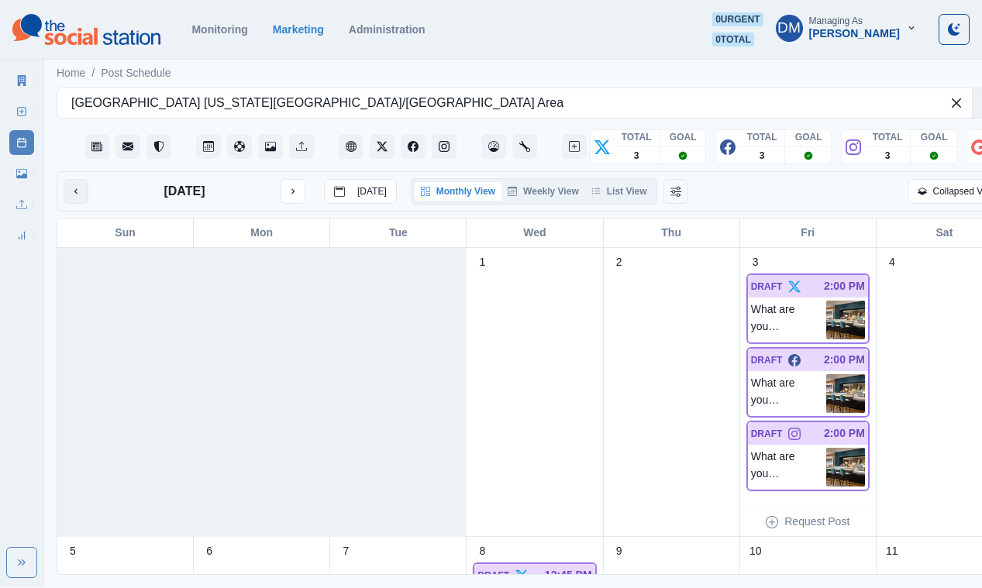
click at [71, 186] on icon "previous month" at bounding box center [76, 191] width 11 height 11
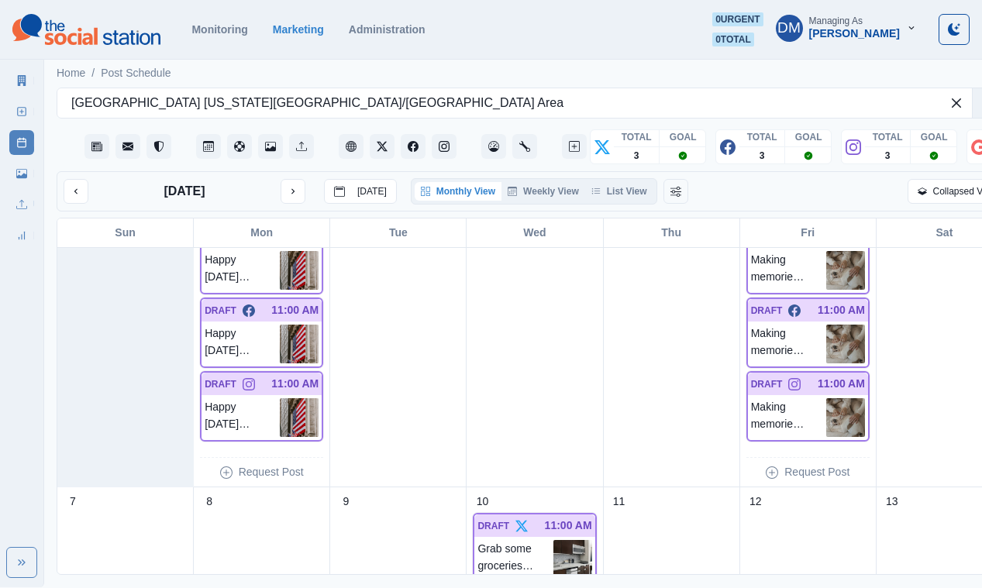
scroll to position [53, 0]
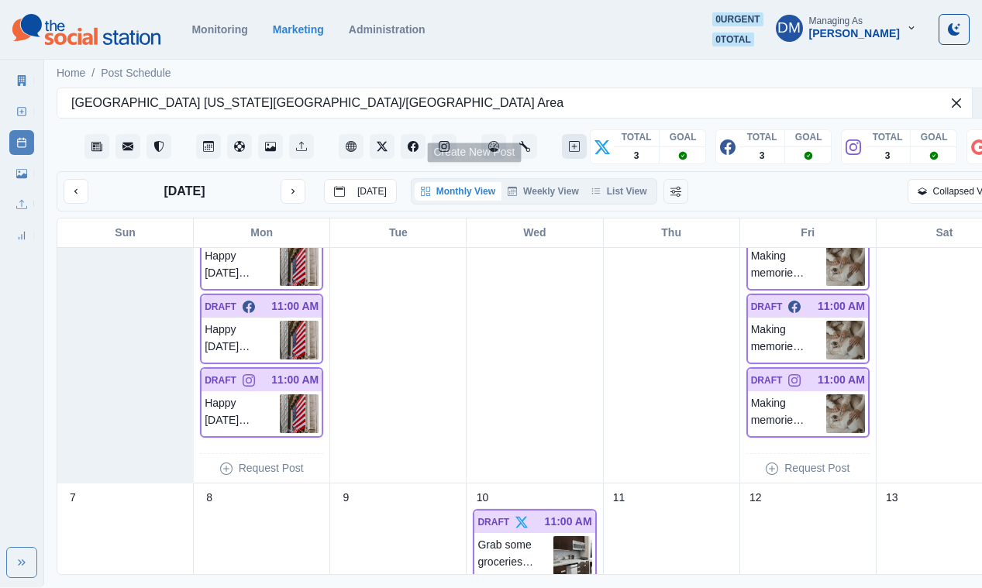
click at [562, 134] on button "Create New Post" at bounding box center [574, 146] width 25 height 25
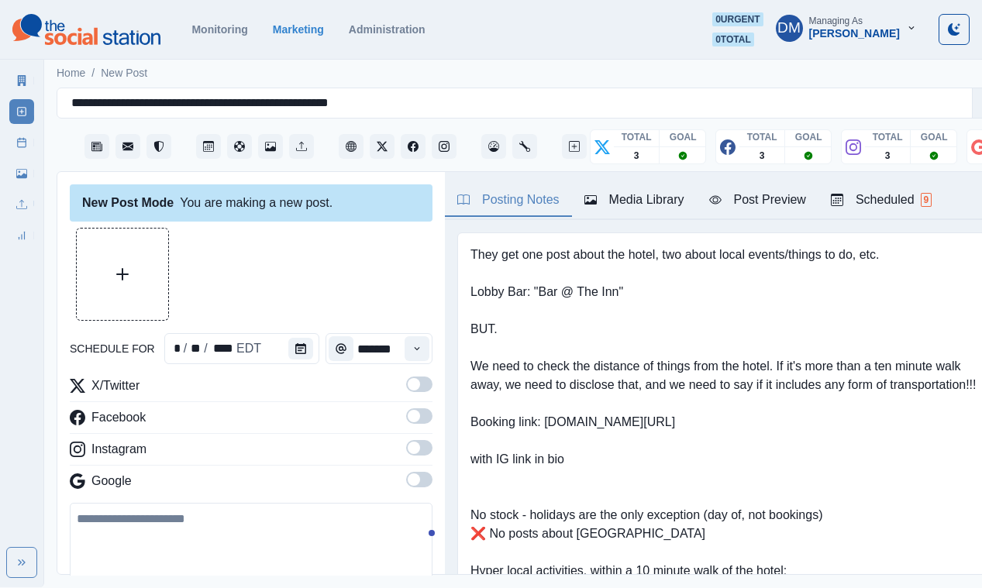
drag, startPoint x: 532, startPoint y: 464, endPoint x: 668, endPoint y: 467, distance: 136.4
click at [668, 467] on pre "They get one post about the hotel, two about local events/things to do, etc. Lo…" at bounding box center [728, 460] width 517 height 428
copy pre "[PERSON_NAME][GEOGRAPHIC_DATA]"
click at [26, 130] on link "Post Schedule" at bounding box center [21, 142] width 25 height 25
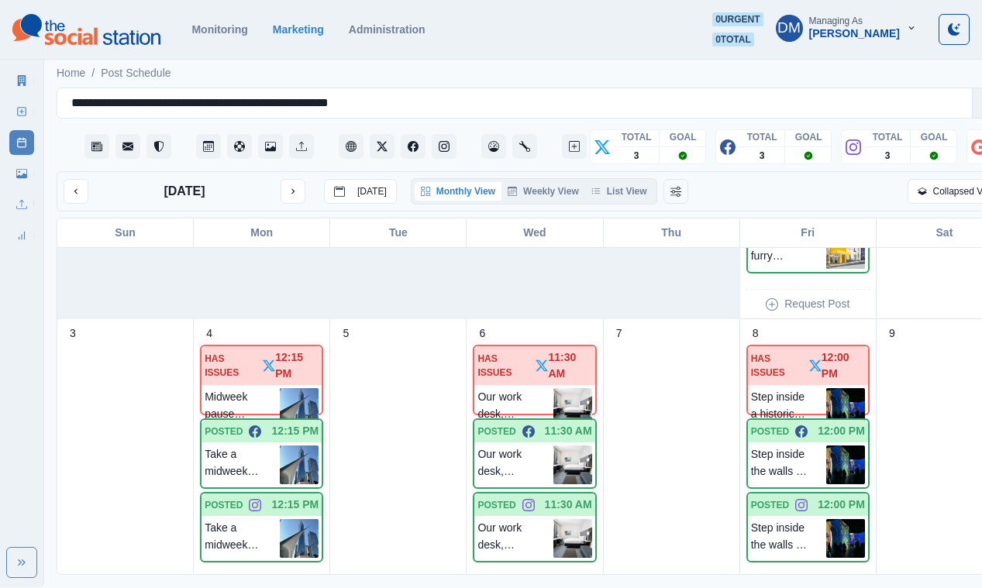
scroll to position [522, 0]
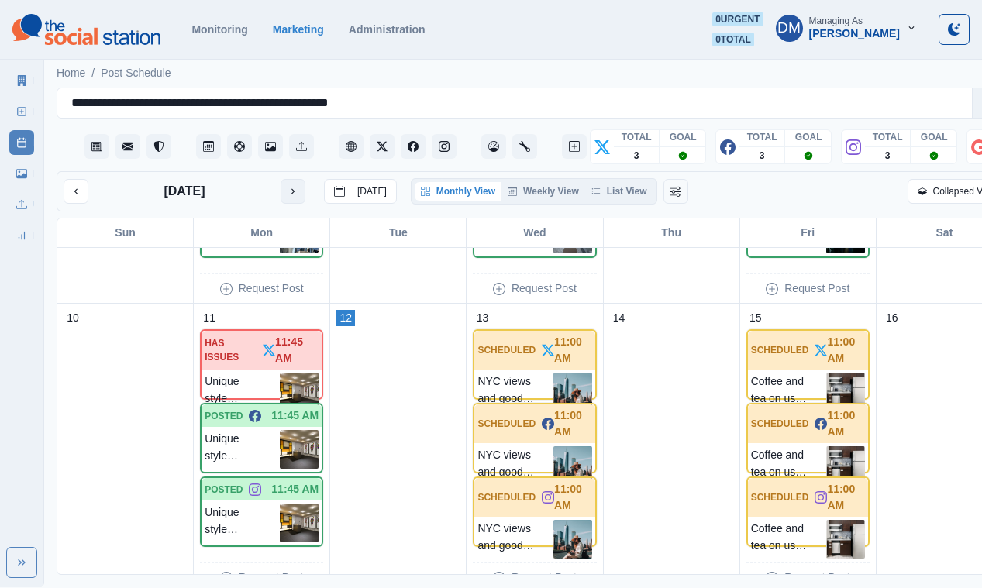
click at [280, 179] on button "next month" at bounding box center [292, 191] width 25 height 25
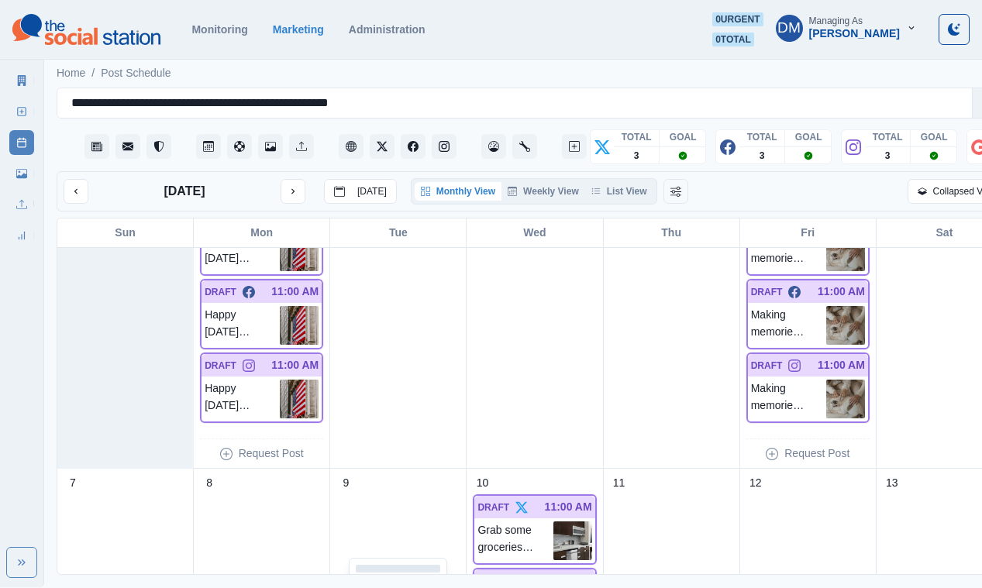
scroll to position [0, 0]
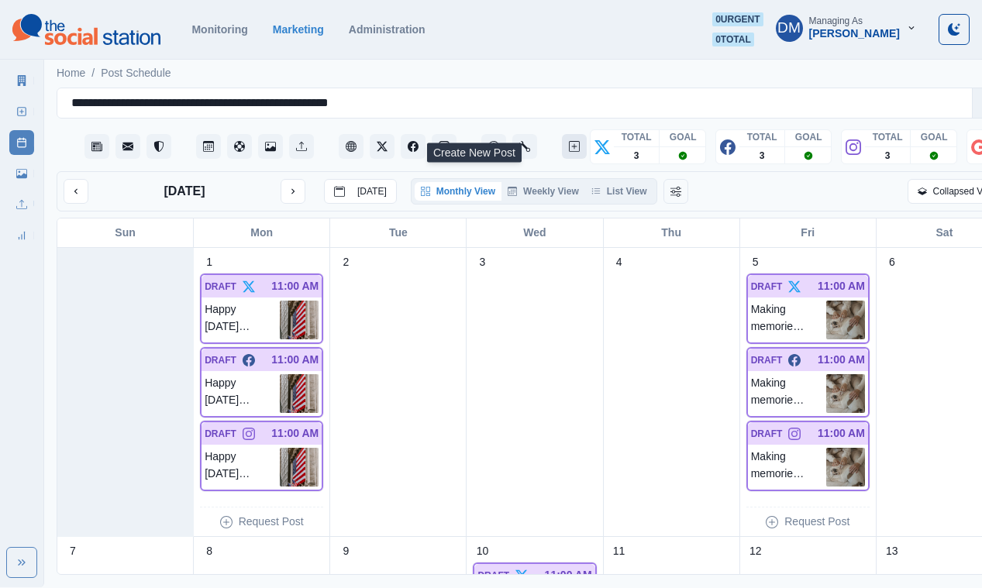
click at [569, 141] on icon "Create New Post" at bounding box center [574, 146] width 11 height 11
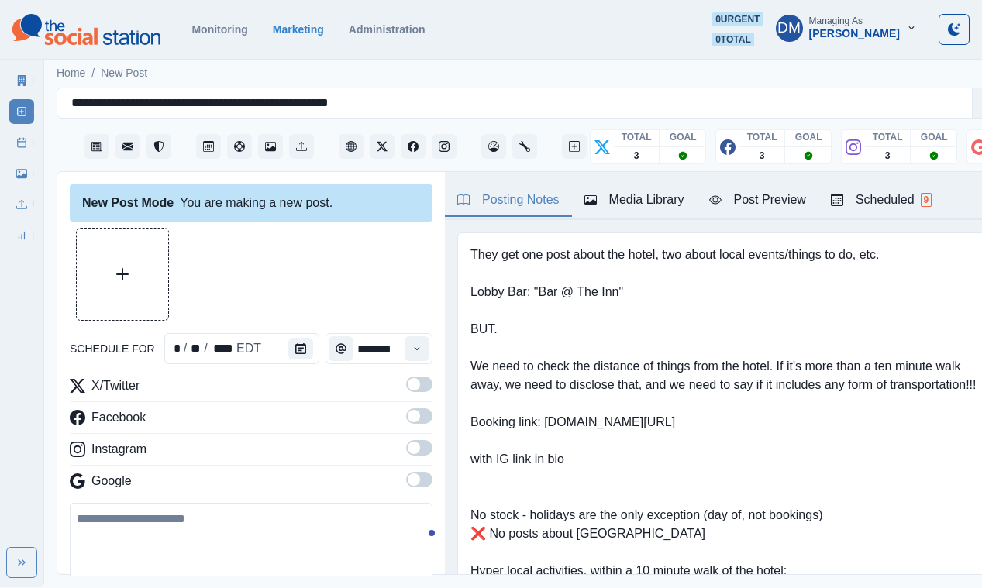
drag, startPoint x: 674, startPoint y: 465, endPoint x: 714, endPoint y: 465, distance: 39.5
click at [716, 466] on pre "They get one post about the hotel, two about local events/things to do, etc. Lo…" at bounding box center [728, 460] width 517 height 428
click at [718, 463] on pre "They get one post about the hotel, two about local events/things to do, etc. Lo…" at bounding box center [728, 460] width 517 height 428
copy pre "[GEOGRAPHIC_DATA]"
drag, startPoint x: 723, startPoint y: 462, endPoint x: 829, endPoint y: 462, distance: 106.2
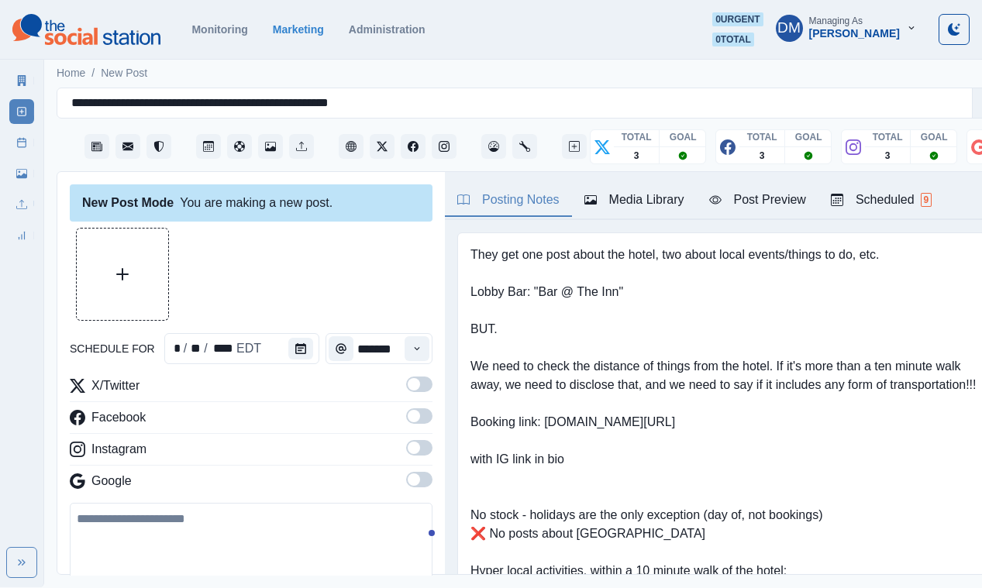
click at [829, 462] on pre "They get one post about the hotel, two about local events/things to do, etc. Lo…" at bounding box center [728, 460] width 517 height 428
copy pre "[GEOGRAPHIC_DATA]"
